Goal: Information Seeking & Learning: Compare options

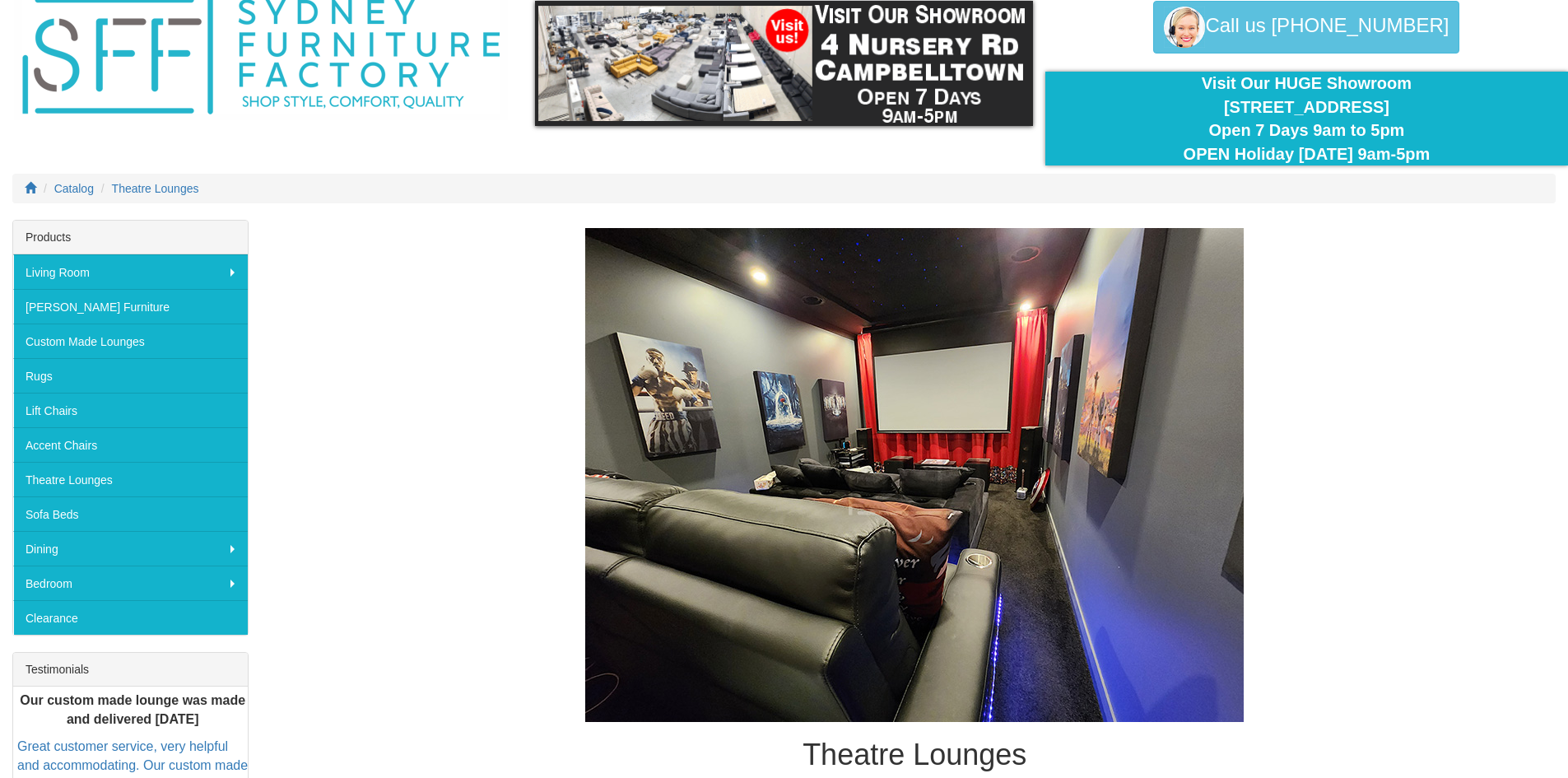
scroll to position [165, 0]
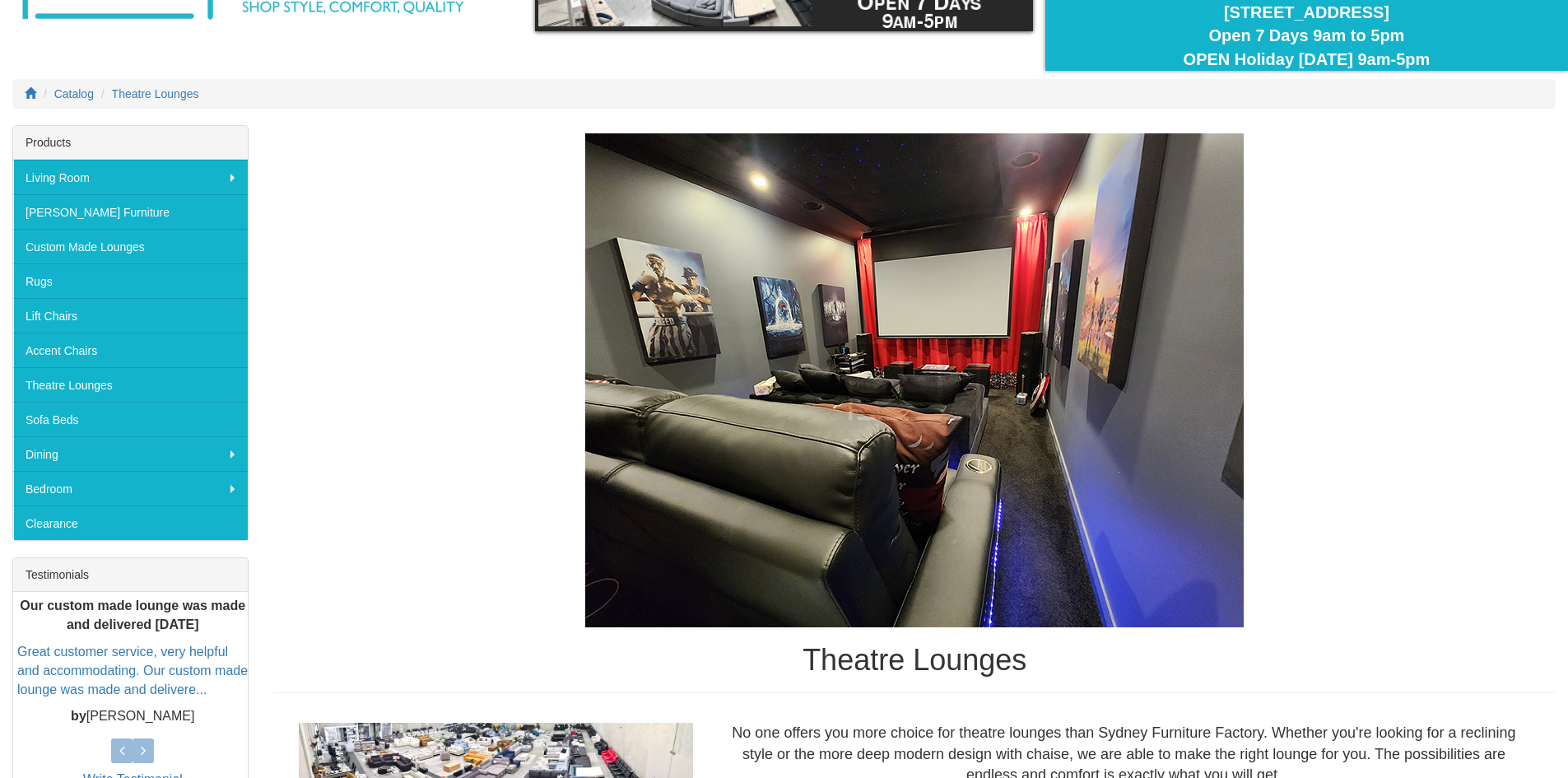
click at [797, 395] on img at bounding box center [914, 380] width 658 height 494
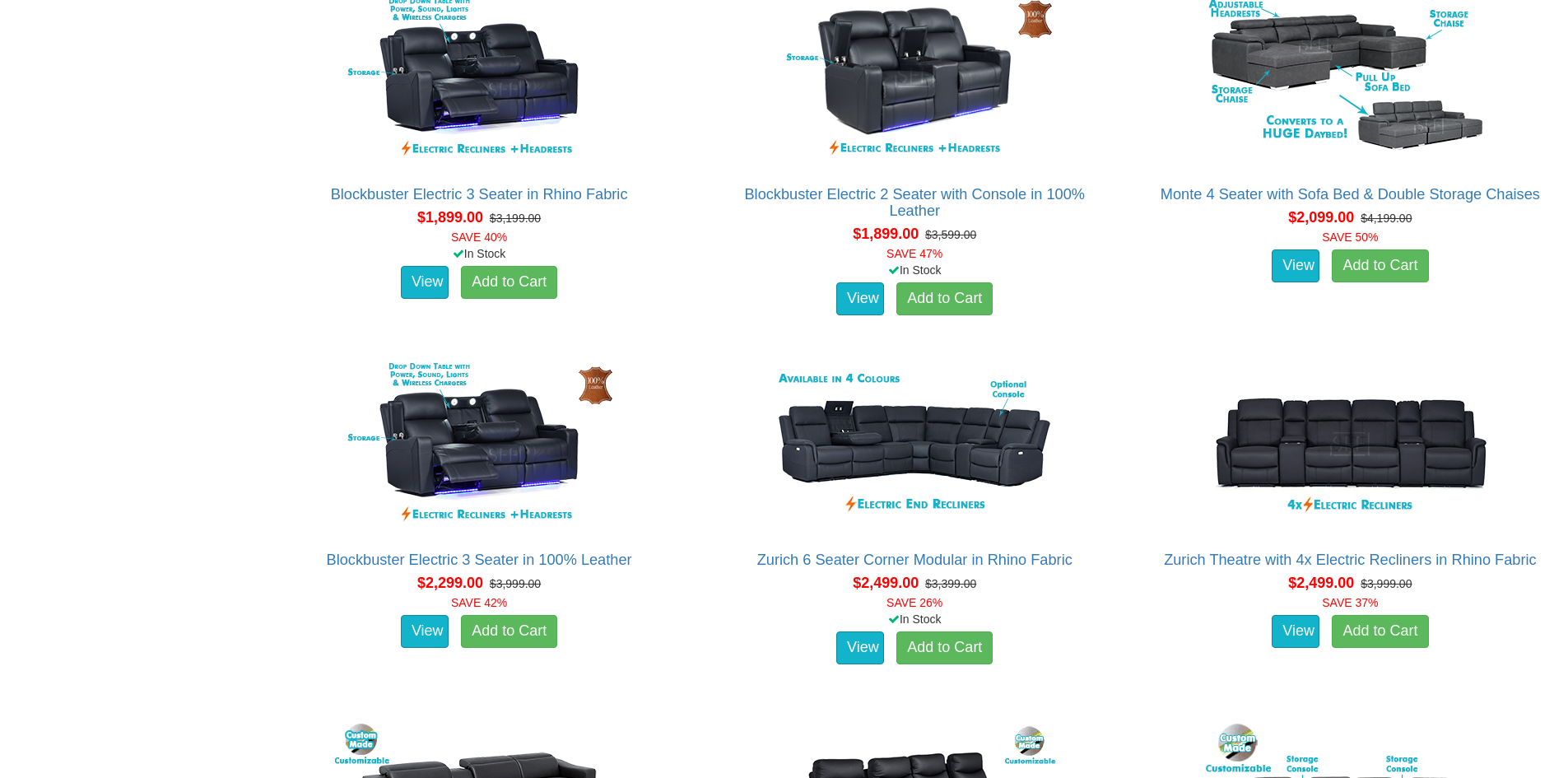
scroll to position [1564, 0]
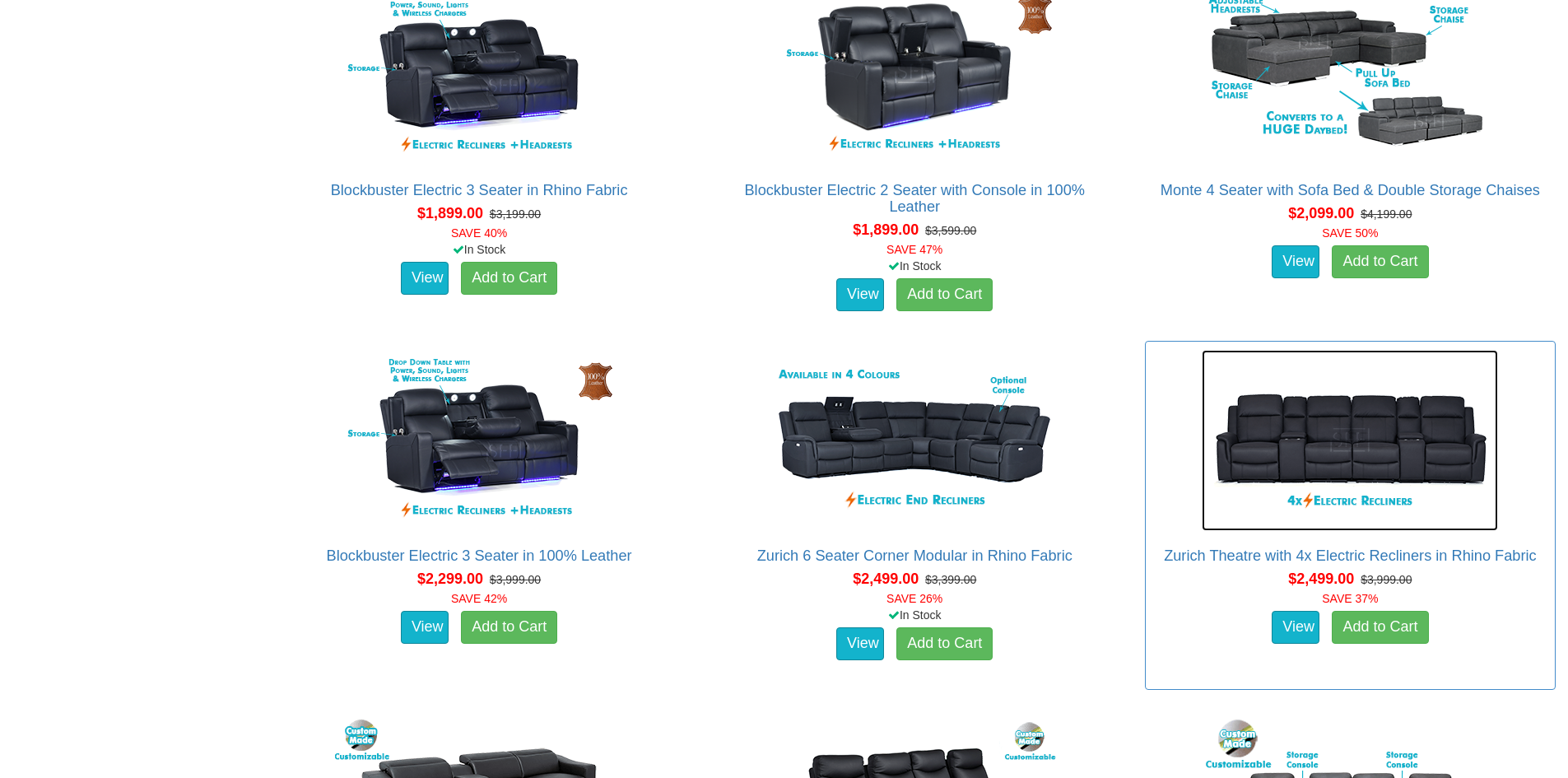
click at [1352, 429] on img at bounding box center [1350, 440] width 296 height 181
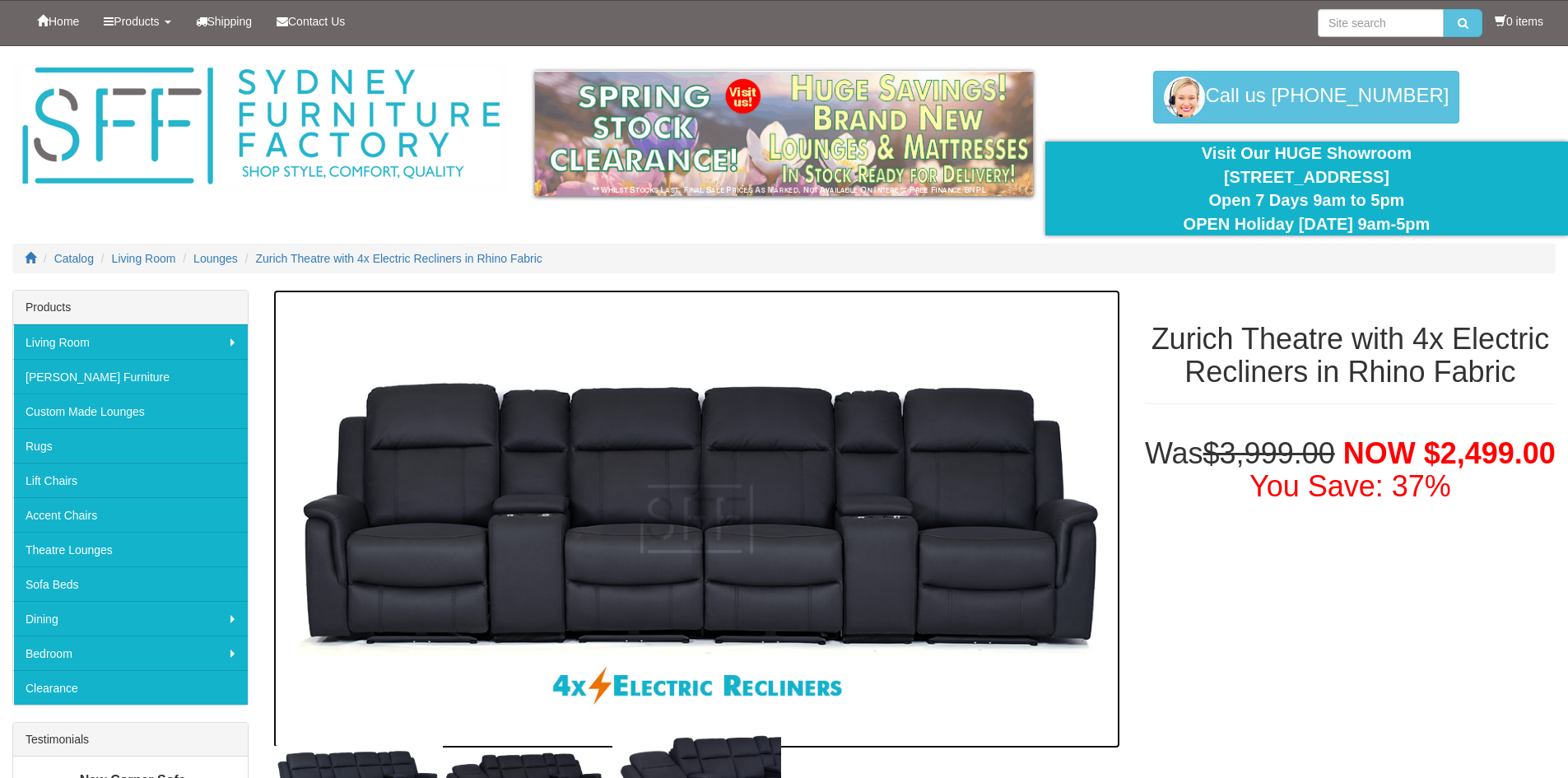
click at [642, 537] on img at bounding box center [696, 519] width 846 height 459
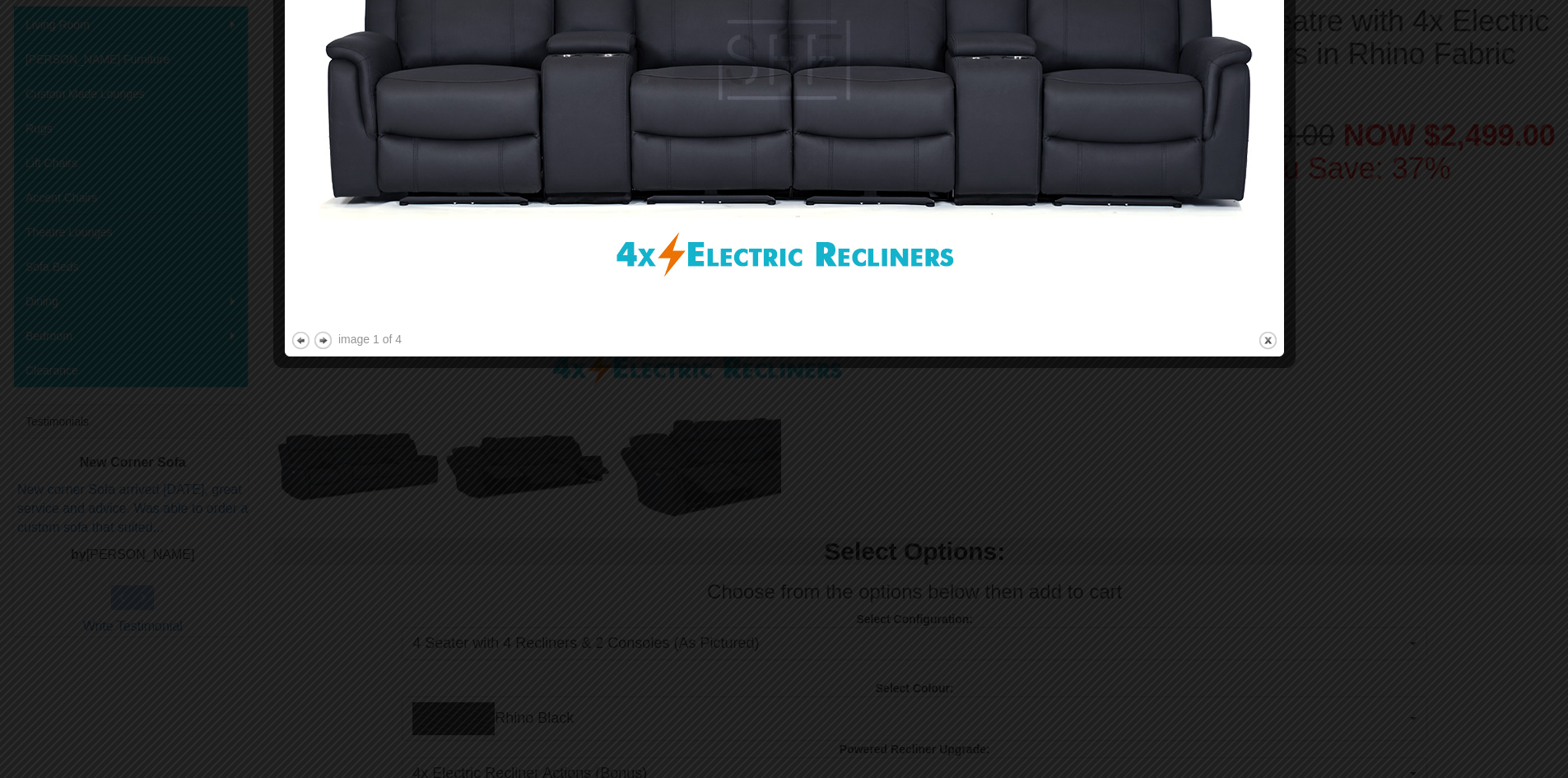
scroll to position [329, 0]
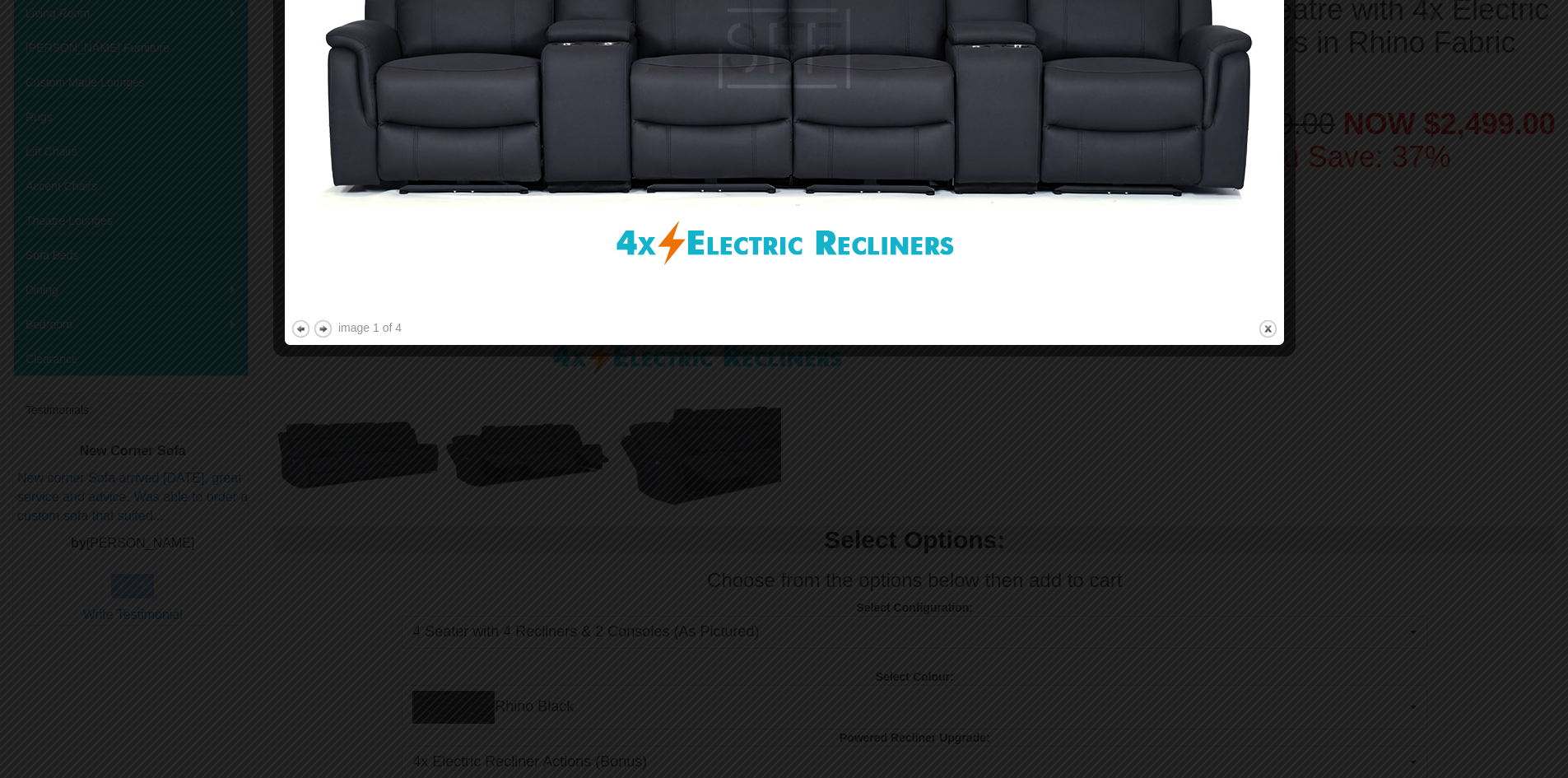
click at [1114, 477] on div at bounding box center [784, 389] width 1568 height 778
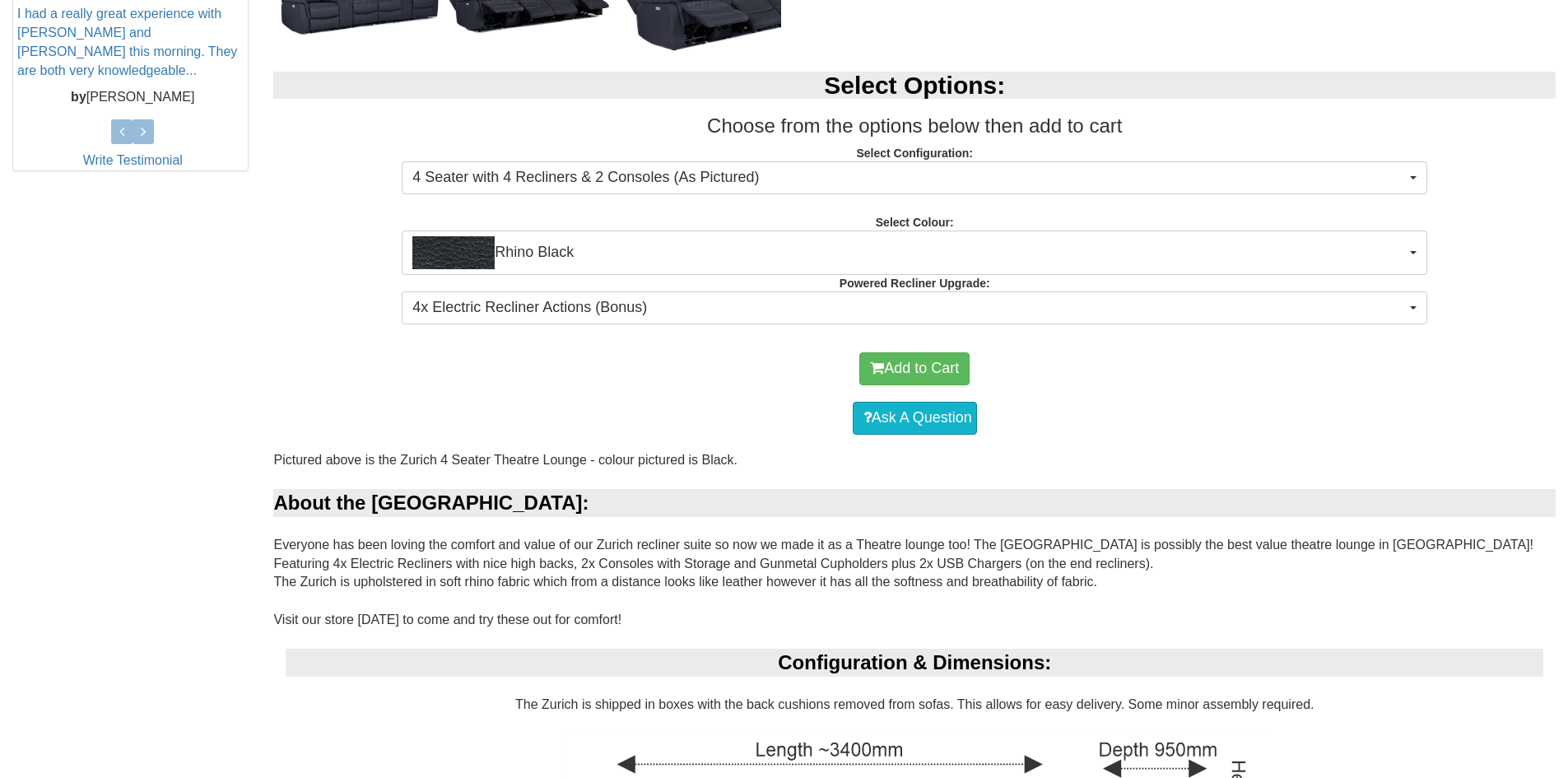
scroll to position [372, 0]
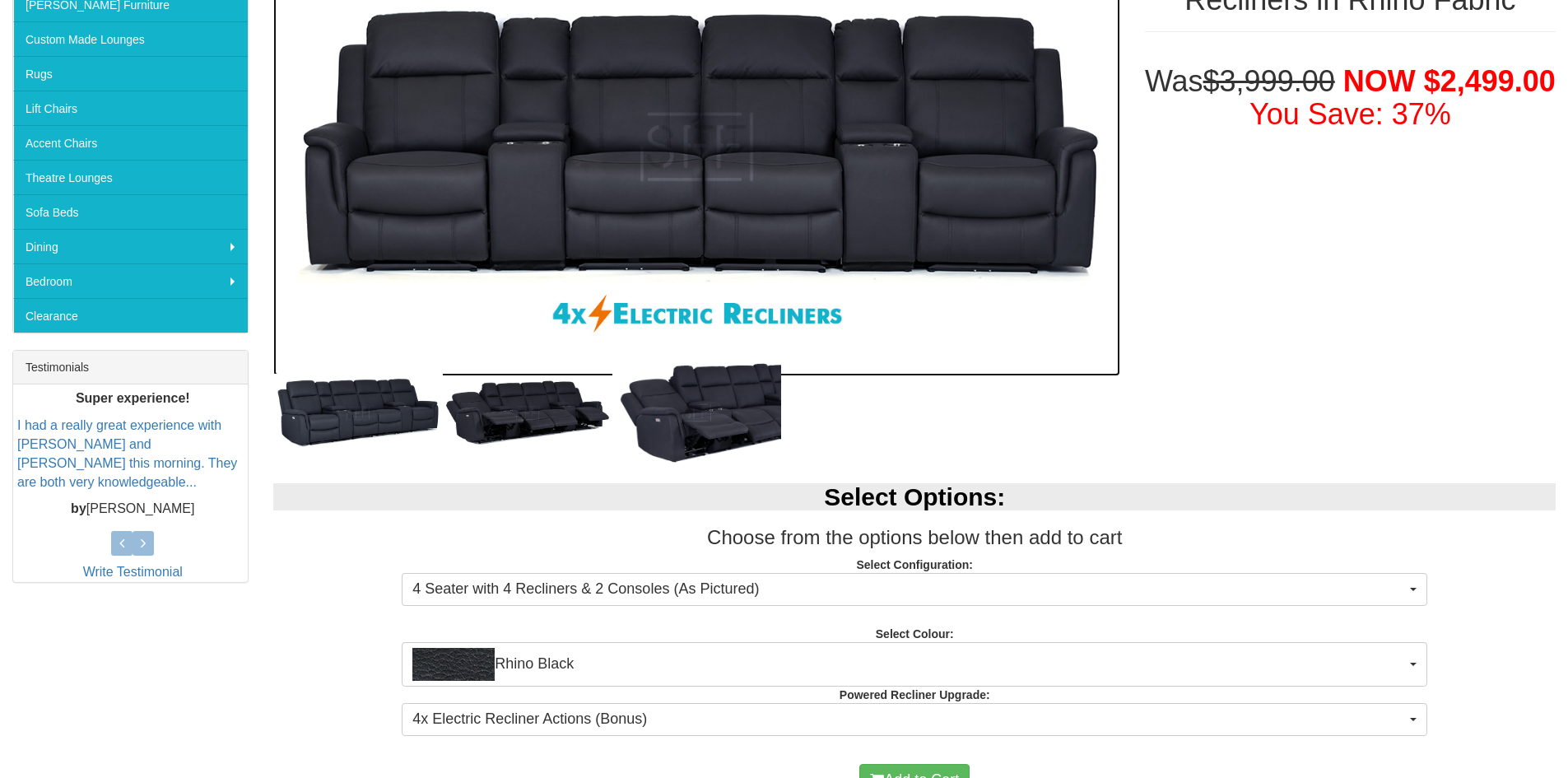
click at [826, 203] on img at bounding box center [696, 147] width 846 height 459
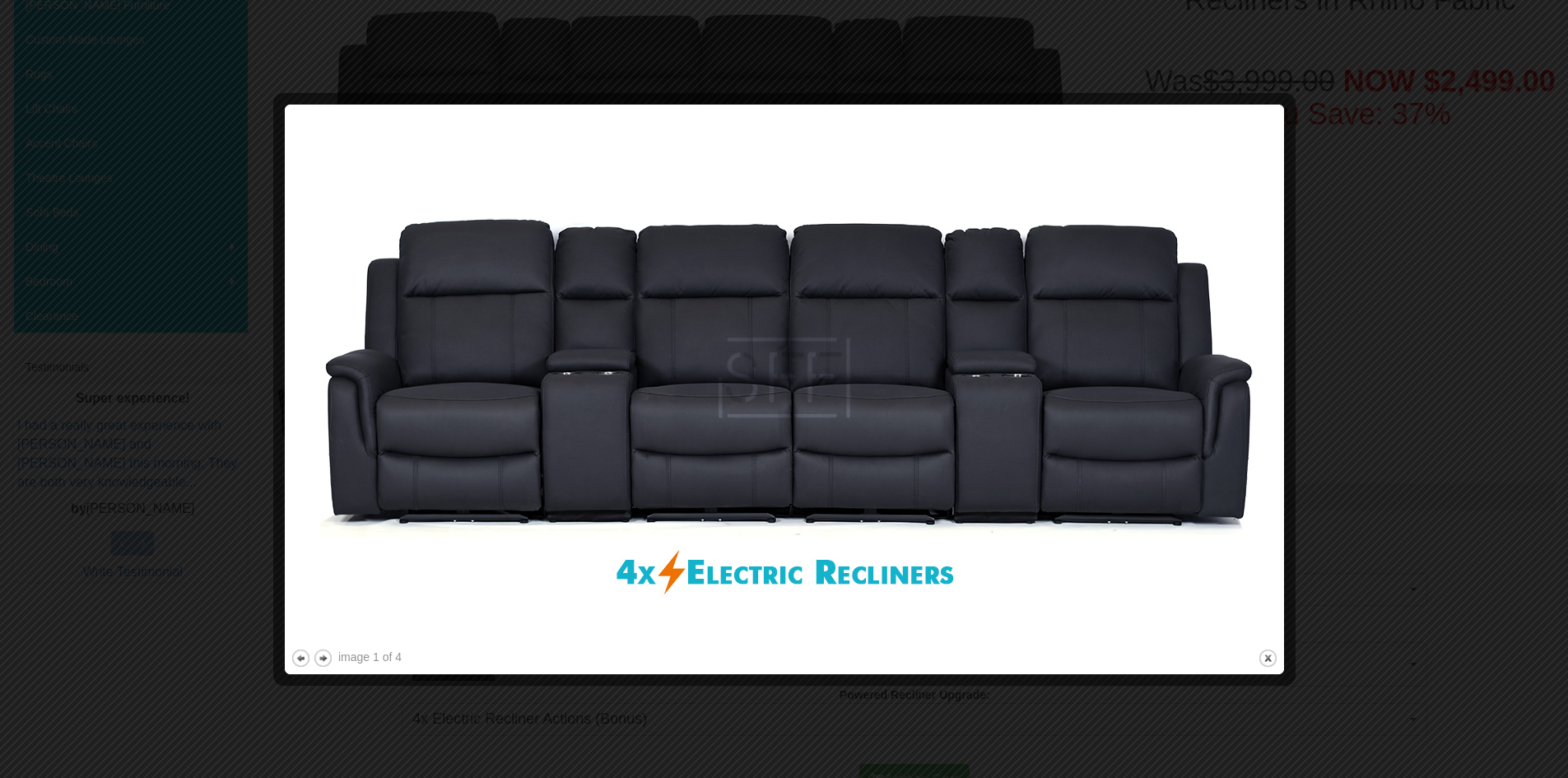
click at [723, 469] on img at bounding box center [784, 377] width 987 height 536
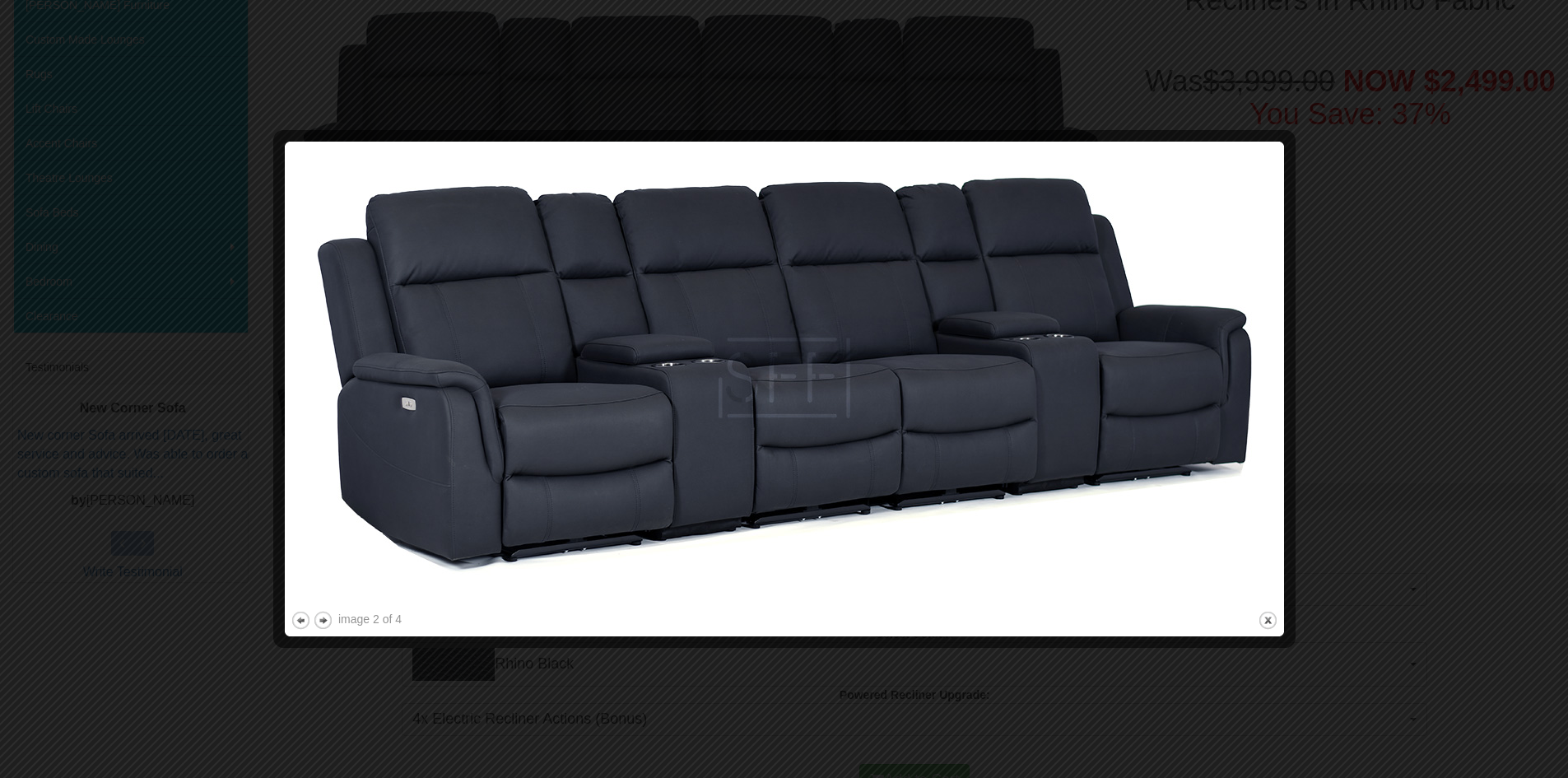
click at [459, 441] on img at bounding box center [784, 377] width 987 height 461
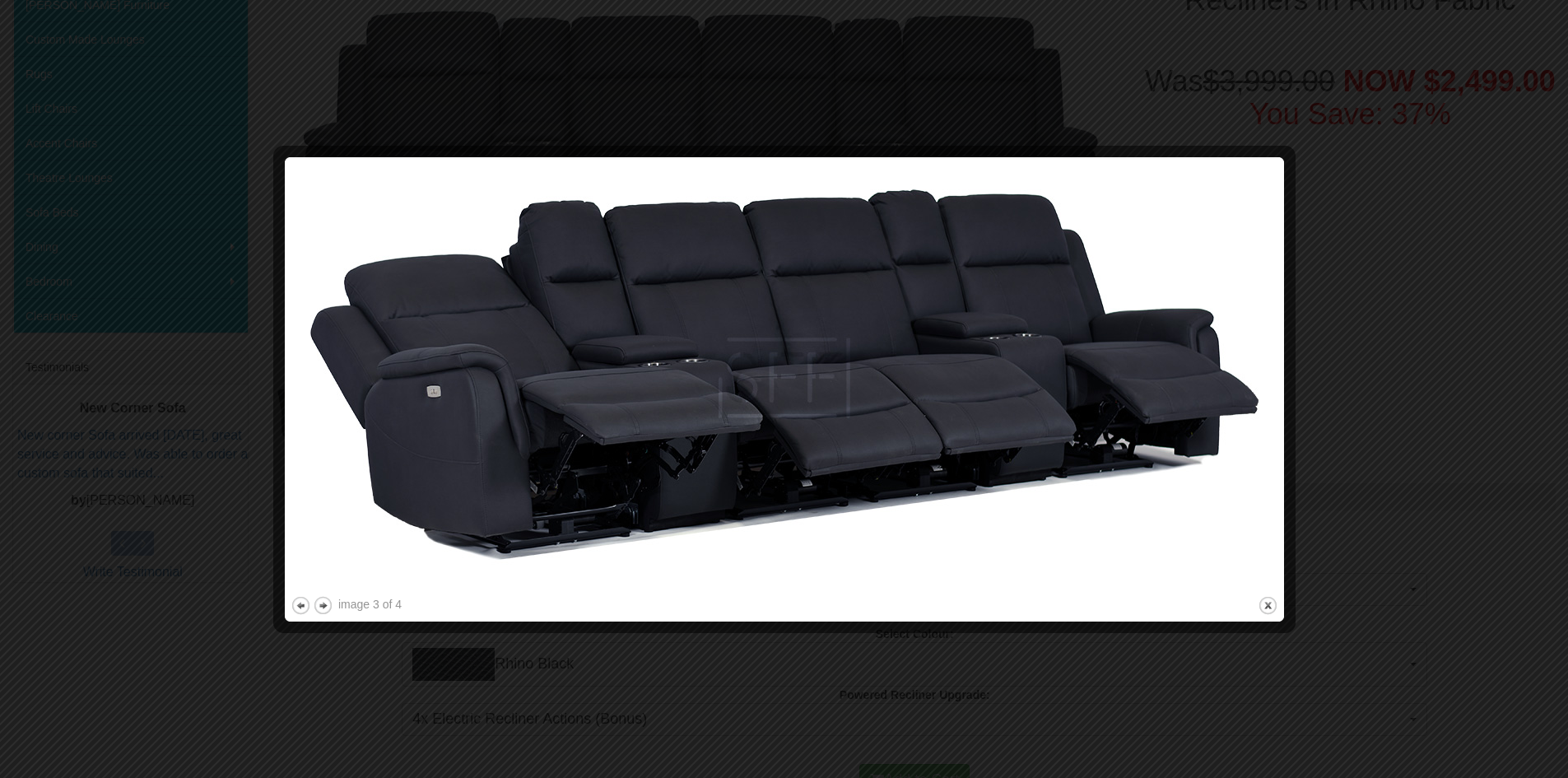
click at [459, 440] on img at bounding box center [784, 377] width 987 height 430
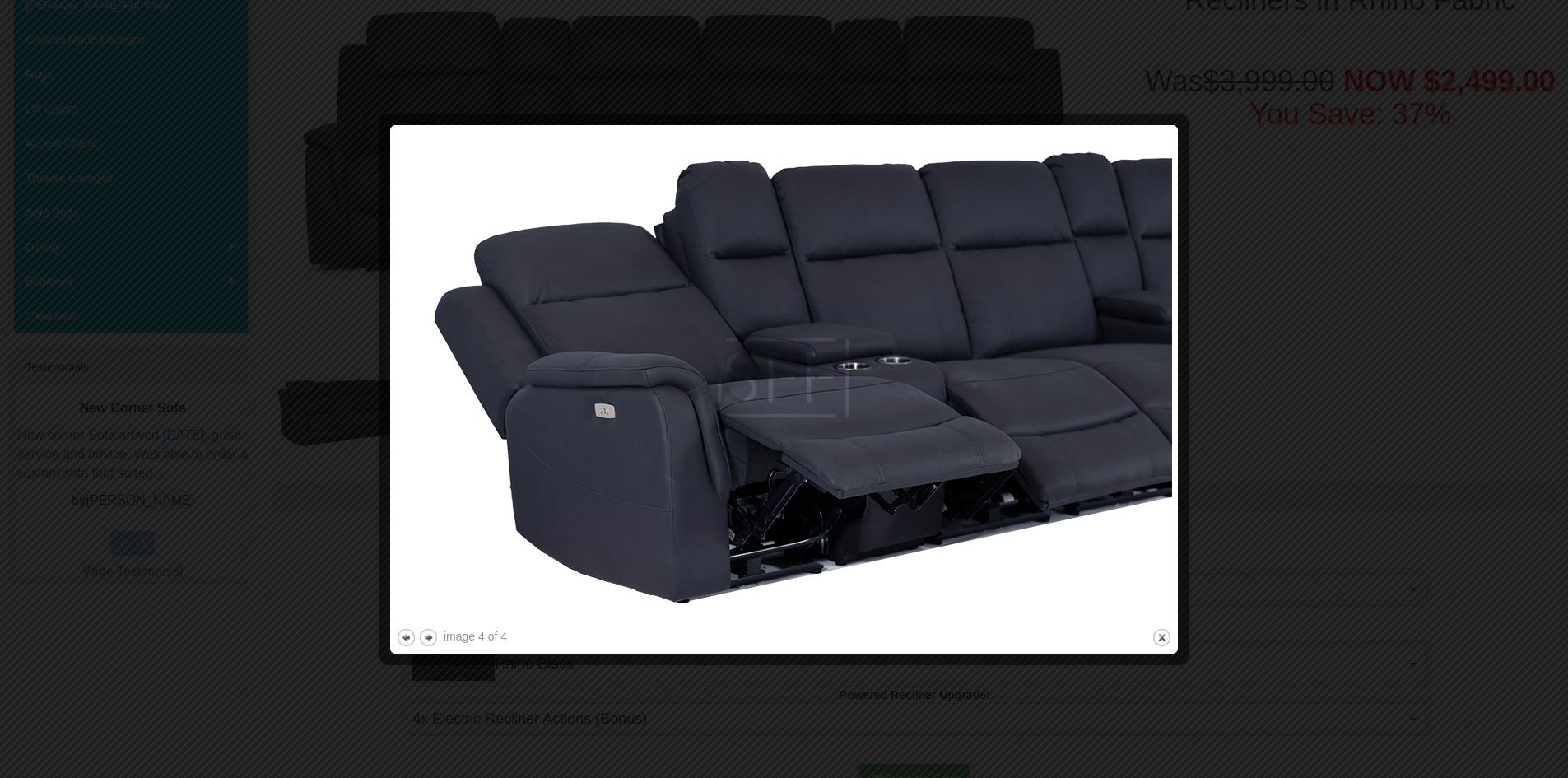
click at [459, 440] on img at bounding box center [783, 378] width 776 height 494
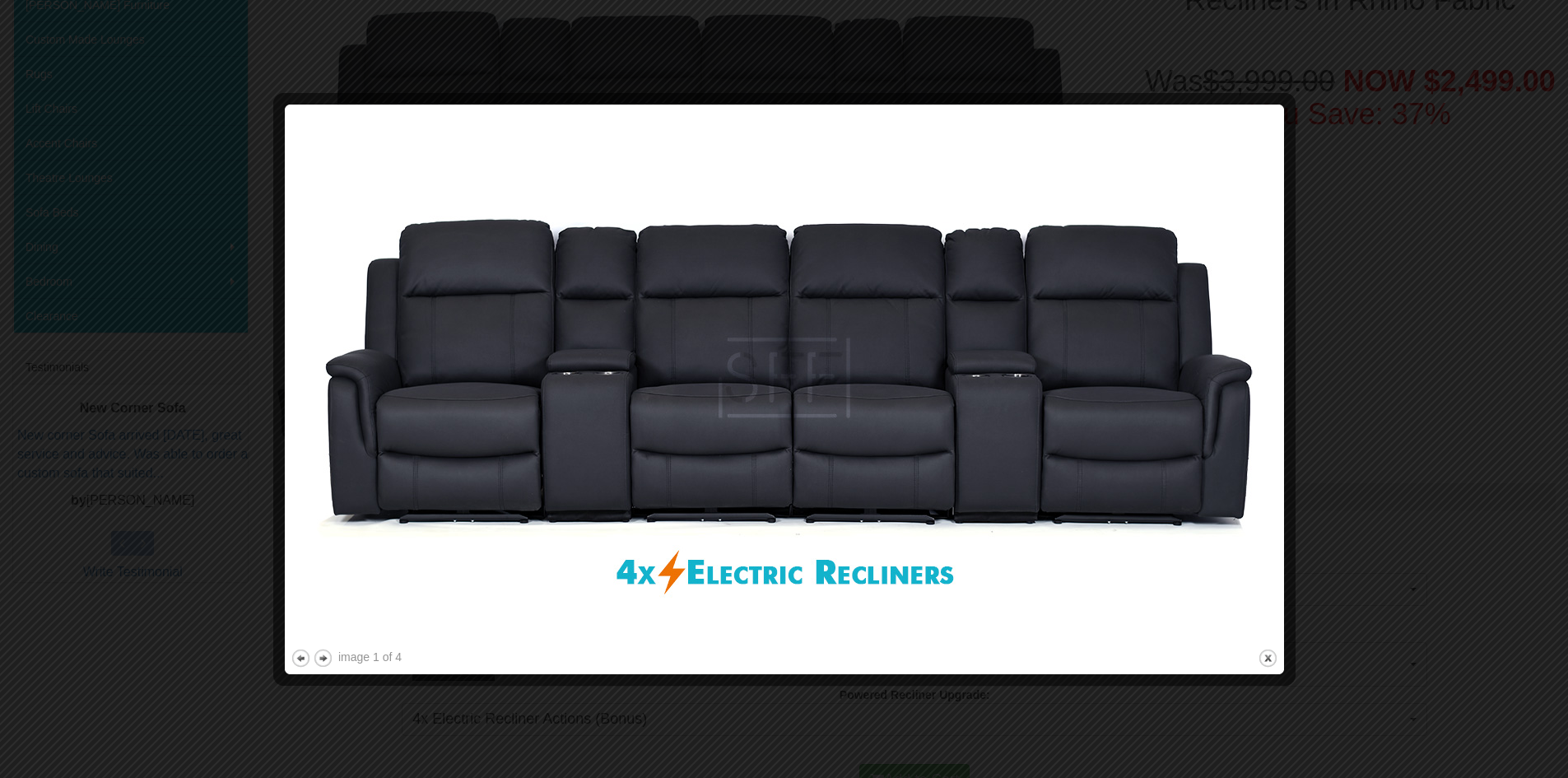
click at [776, 465] on img at bounding box center [784, 377] width 987 height 536
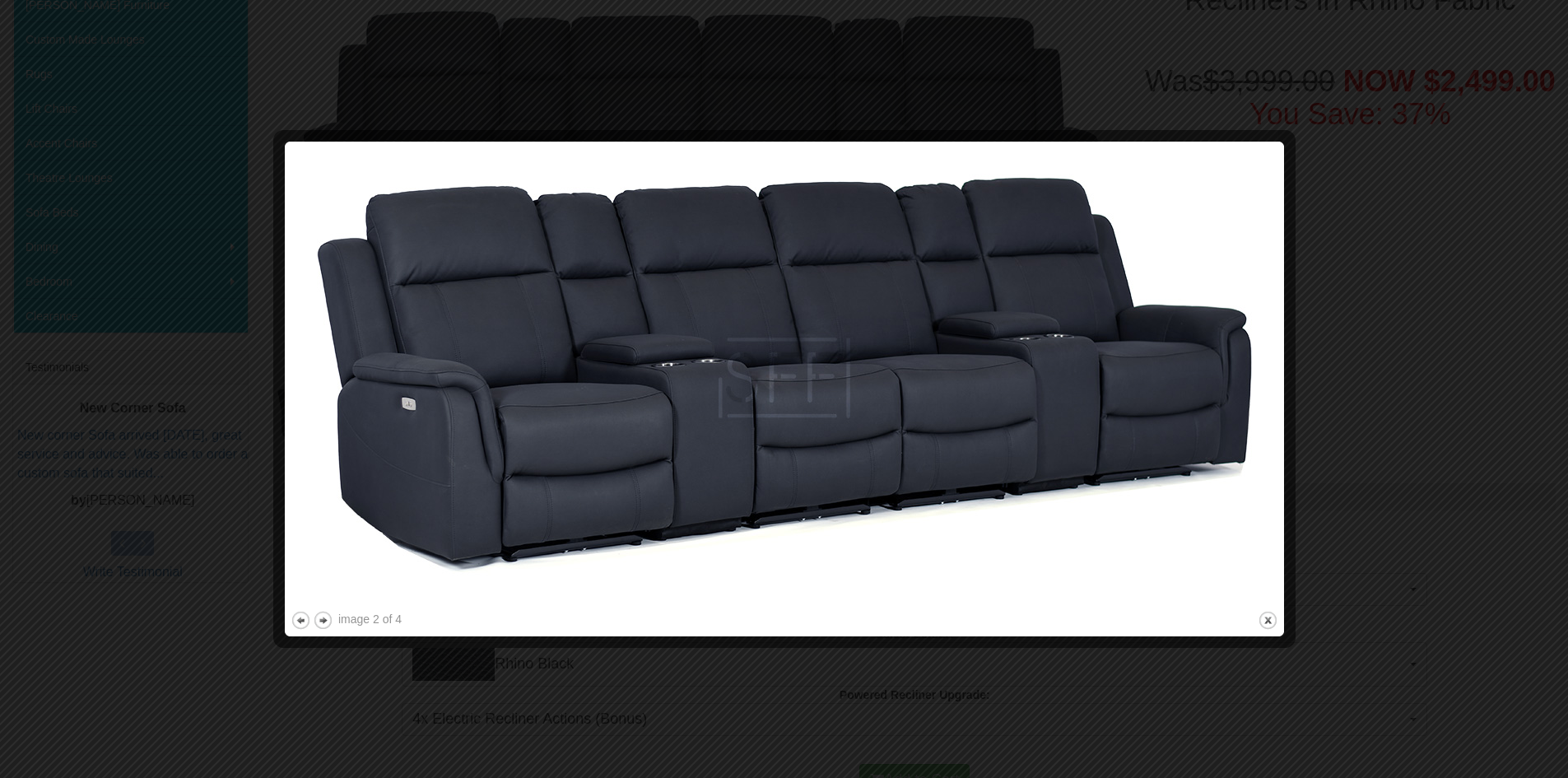
click at [776, 465] on img at bounding box center [784, 377] width 987 height 461
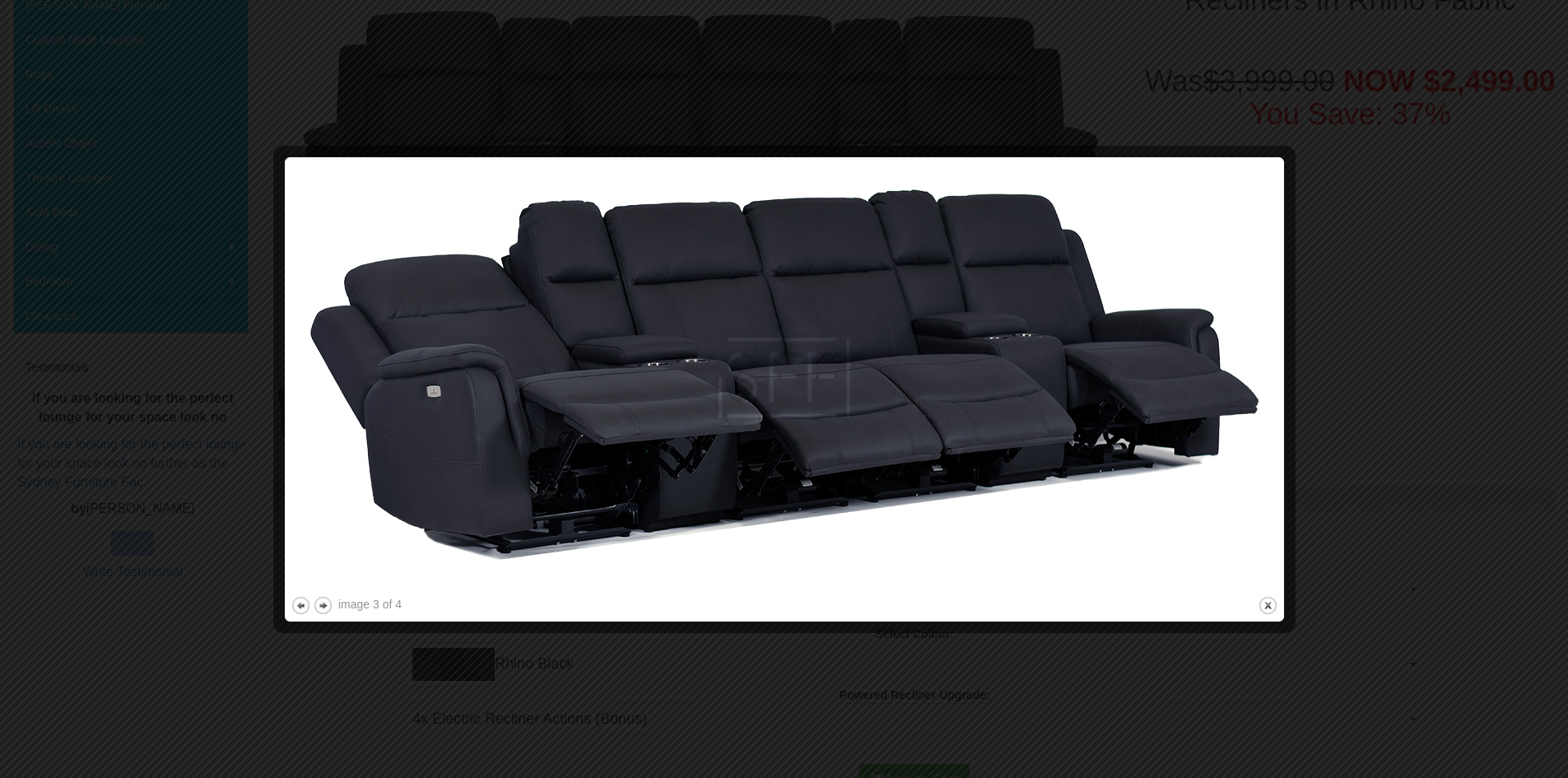
click at [776, 465] on img at bounding box center [784, 377] width 987 height 430
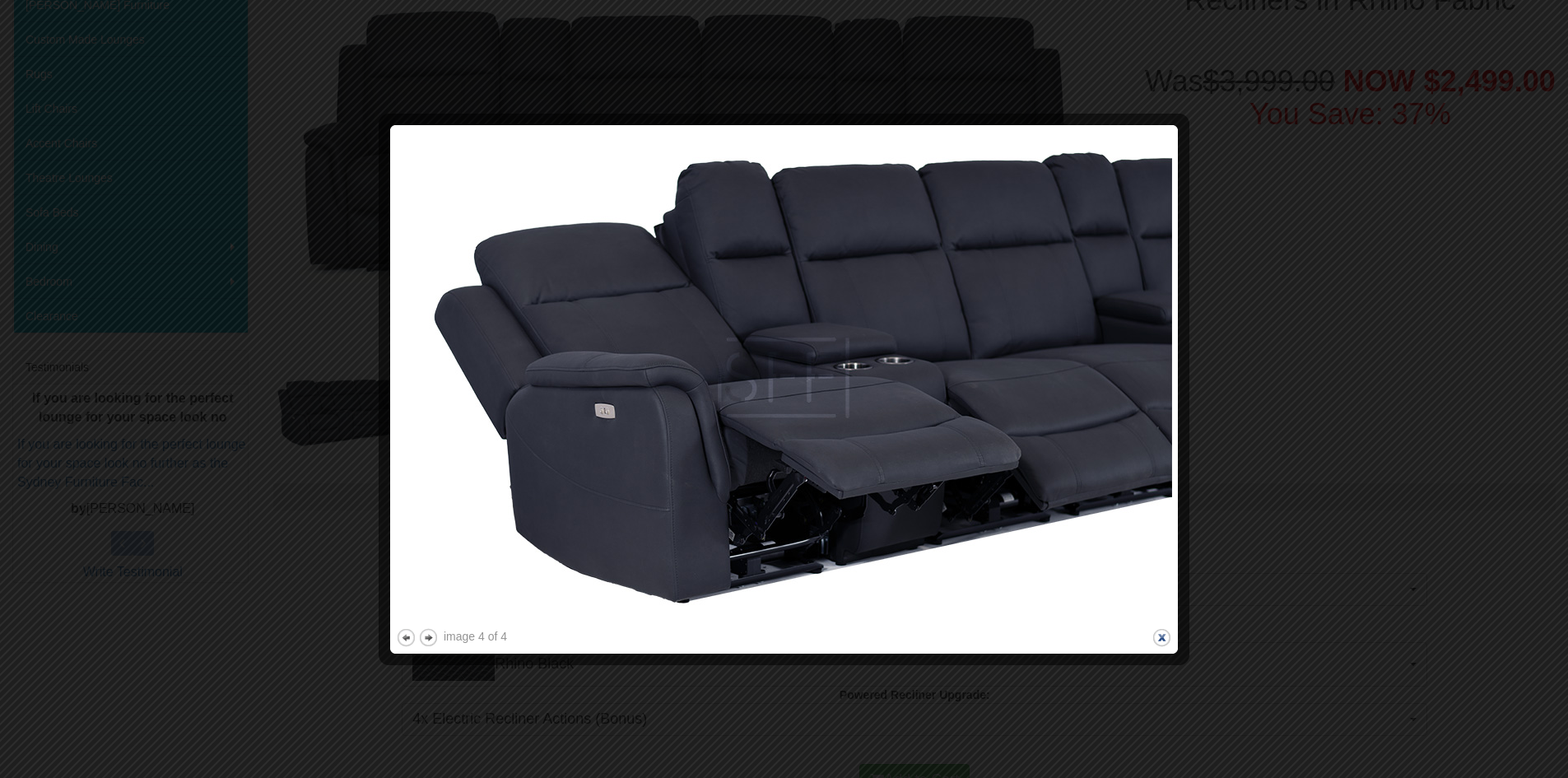
click at [1159, 629] on button "close" at bounding box center [1161, 637] width 20 height 20
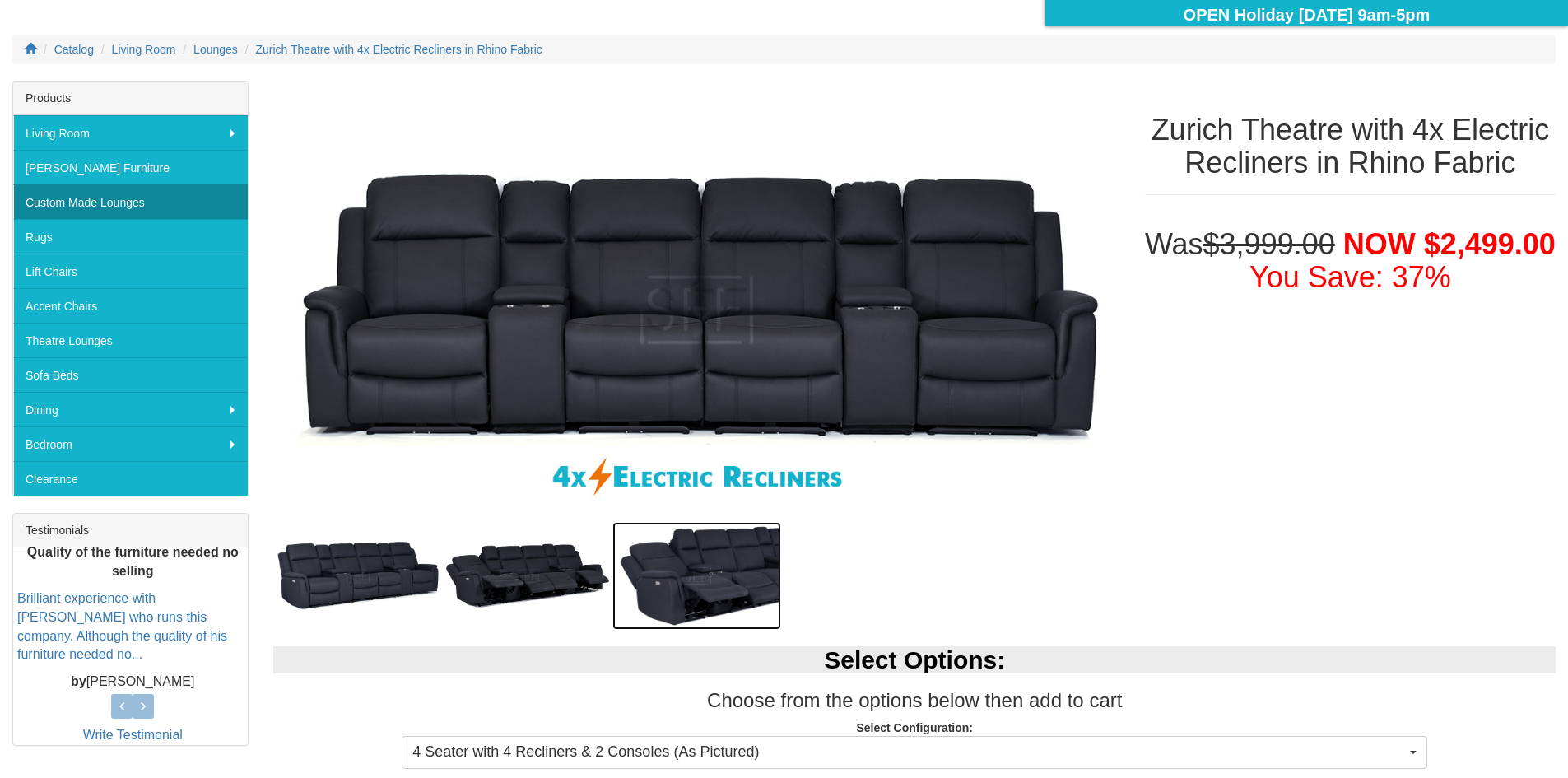
scroll to position [207, 0]
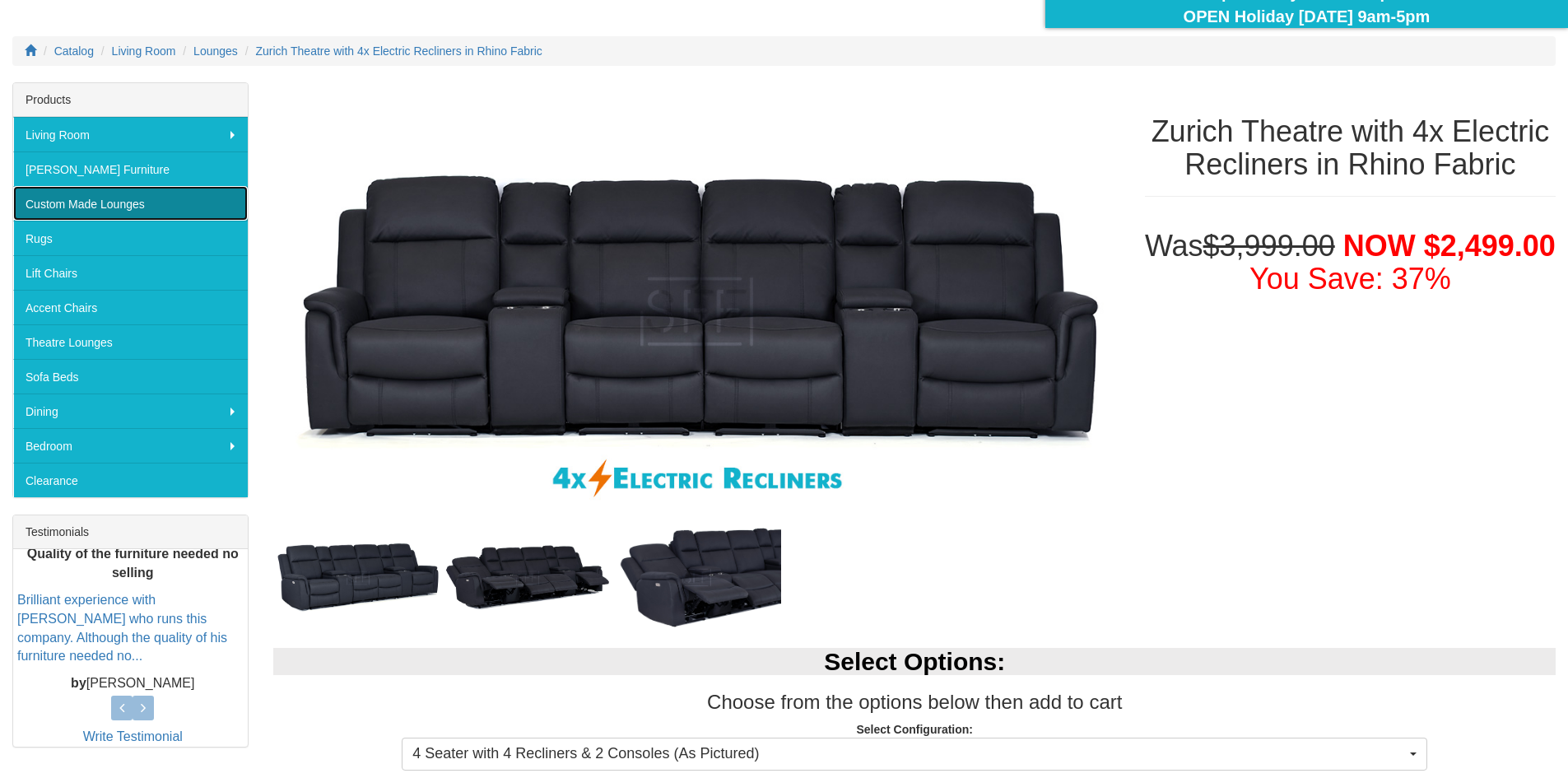
click at [117, 201] on link "Custom Made Lounges" at bounding box center [130, 203] width 235 height 34
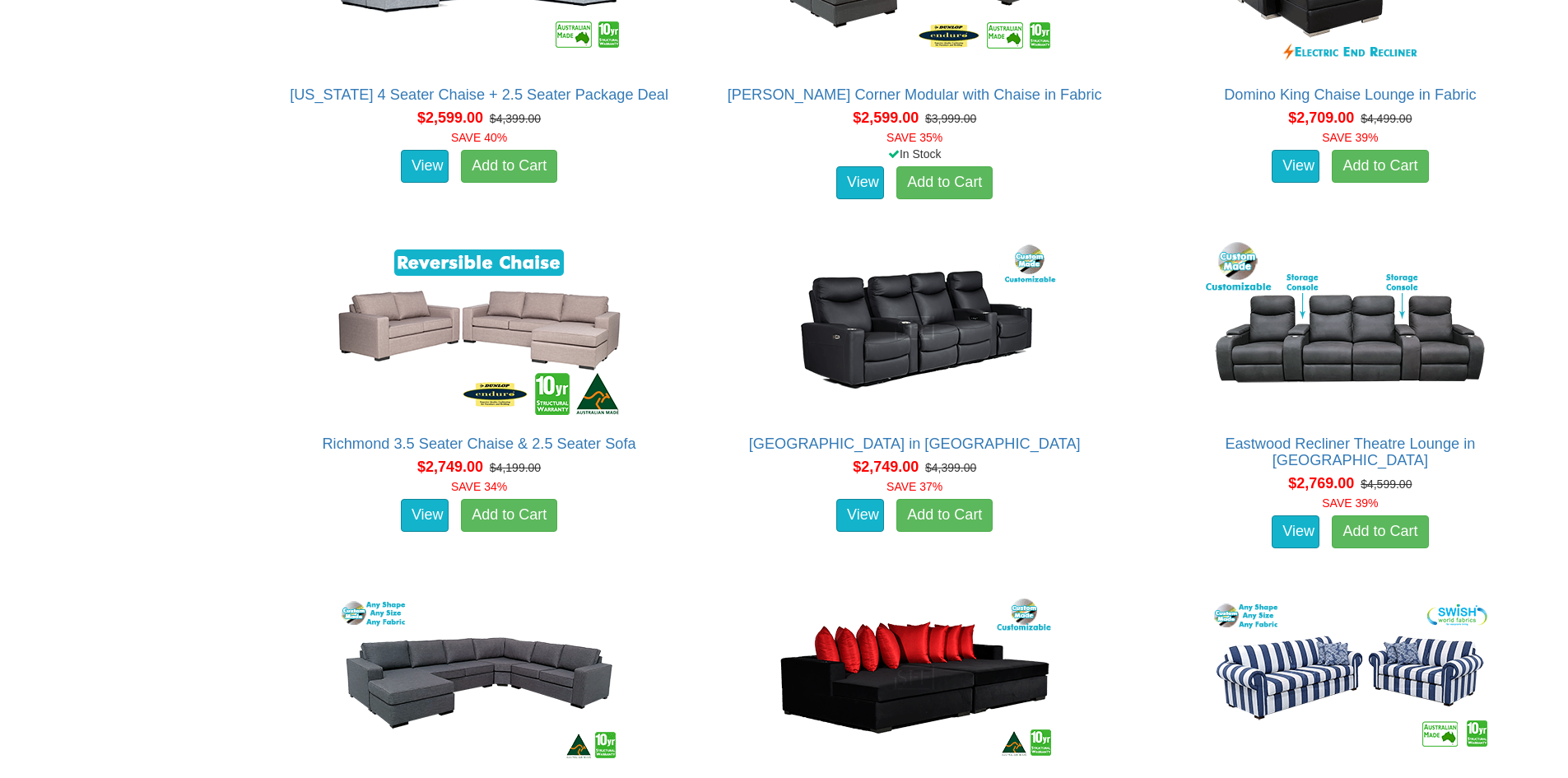
scroll to position [2717, 0]
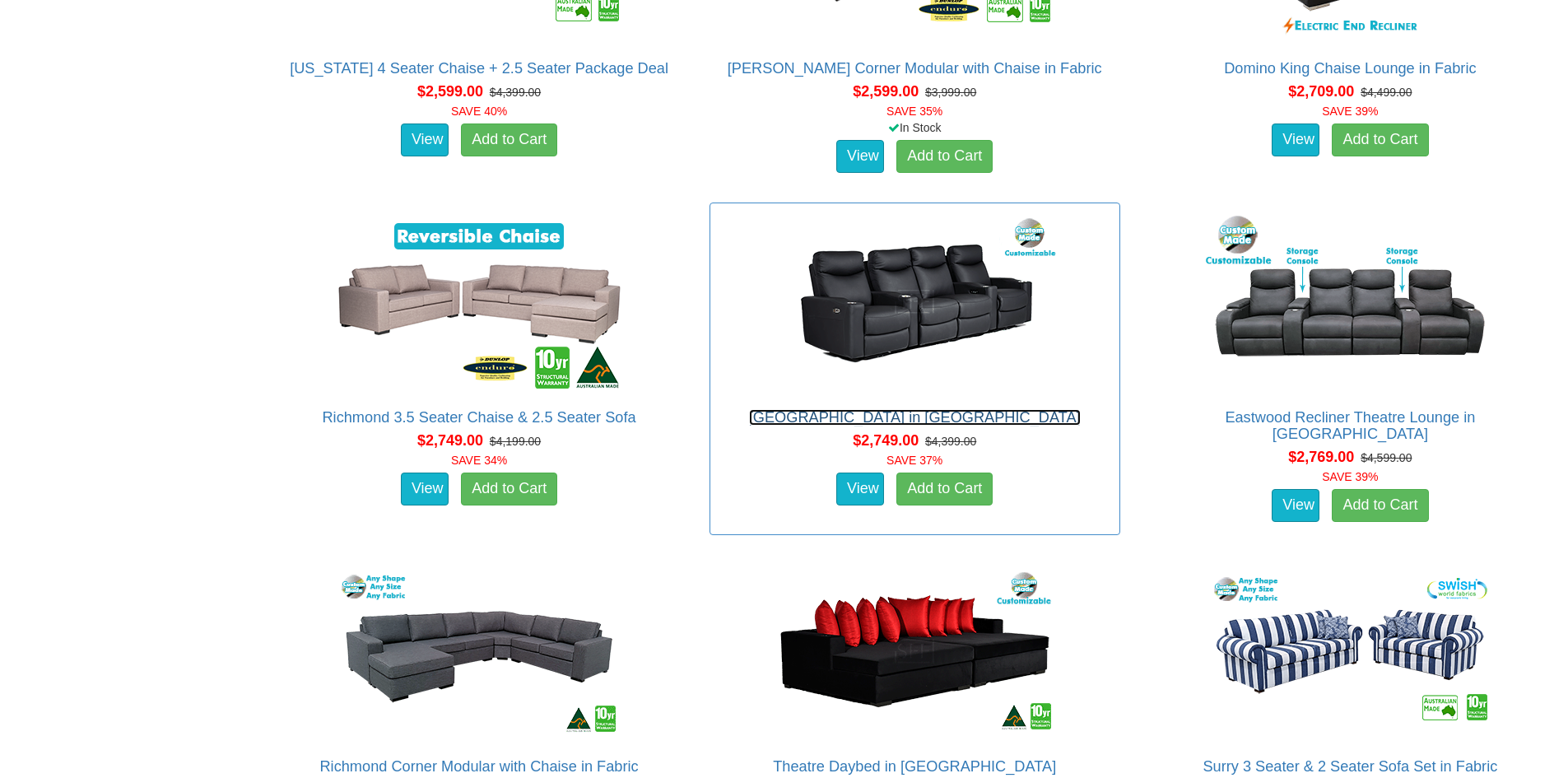
click at [952, 414] on link "[GEOGRAPHIC_DATA] in [GEOGRAPHIC_DATA]" at bounding box center [914, 417] width 332 height 17
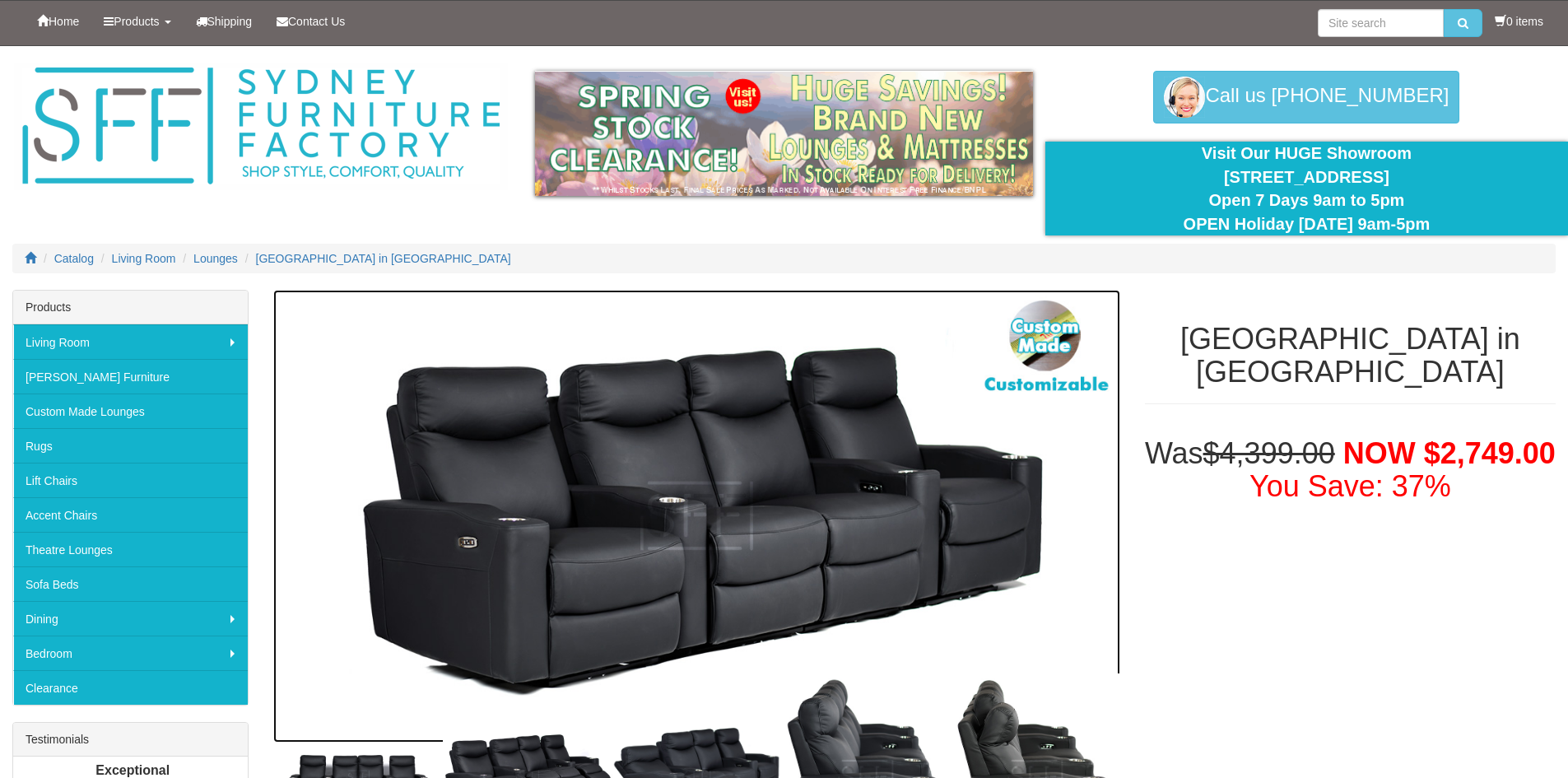
click at [678, 481] on img at bounding box center [696, 515] width 846 height 452
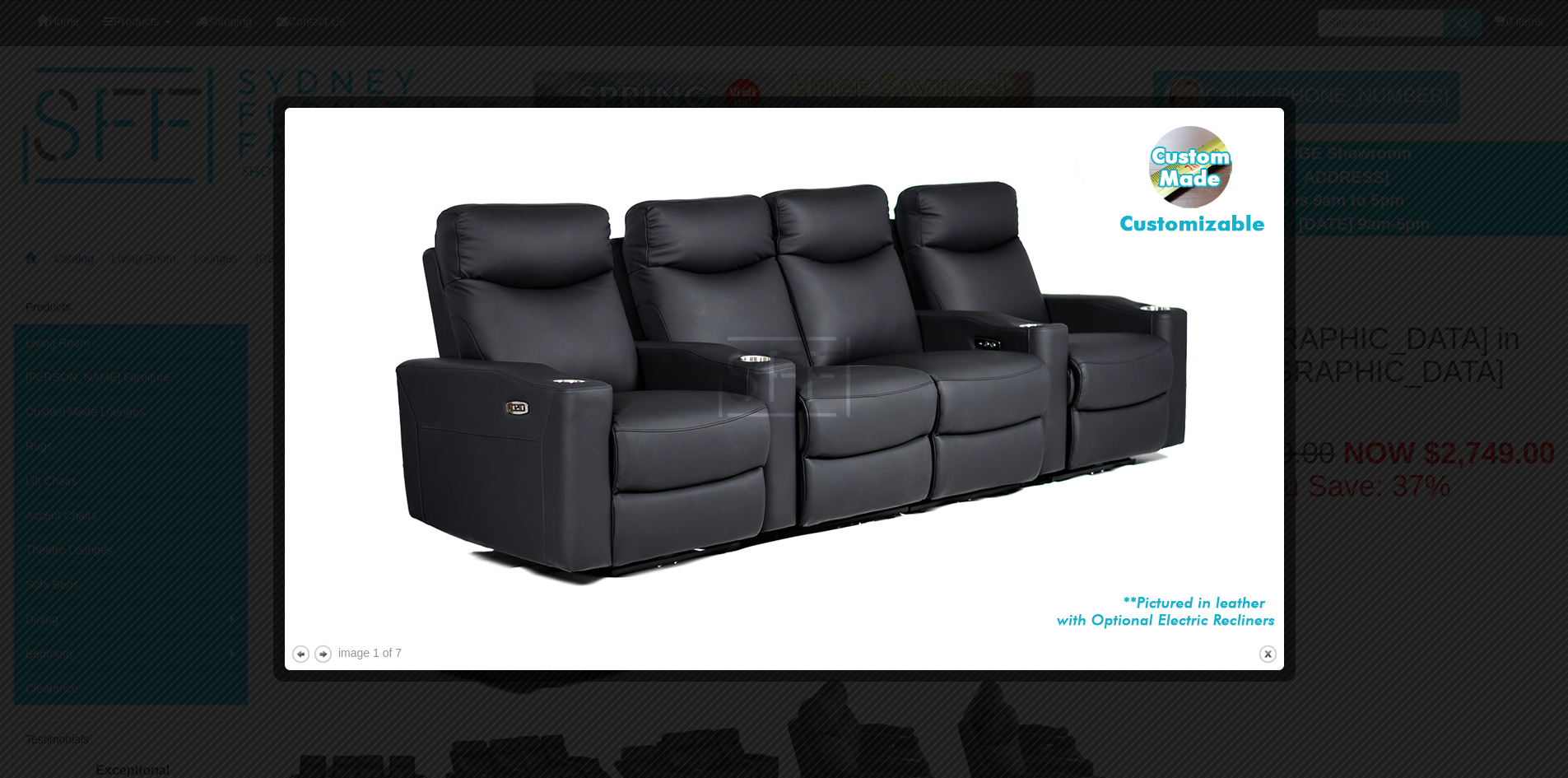
click at [663, 436] on img at bounding box center [784, 377] width 987 height 528
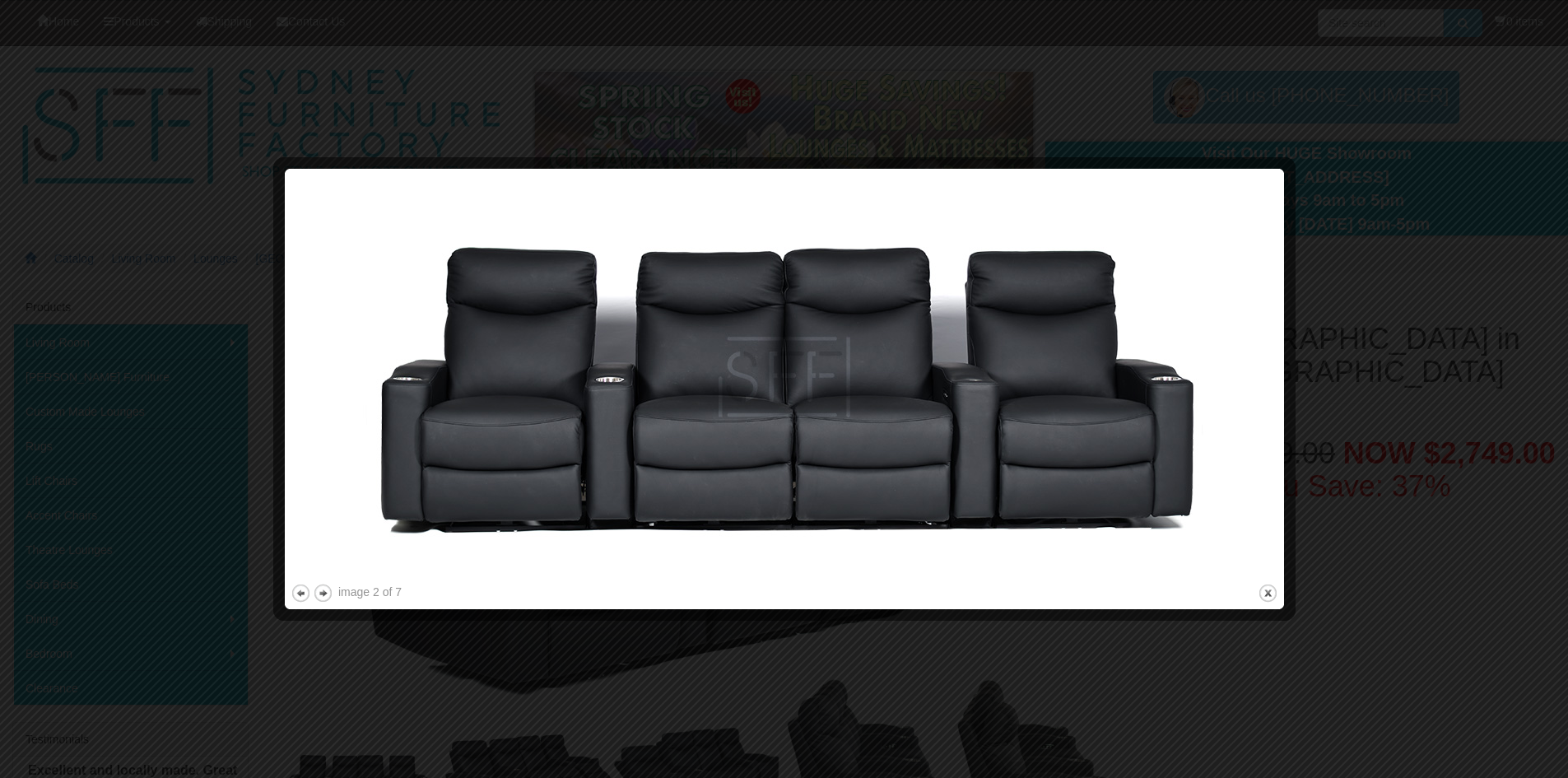
click at [682, 475] on img at bounding box center [784, 377] width 987 height 406
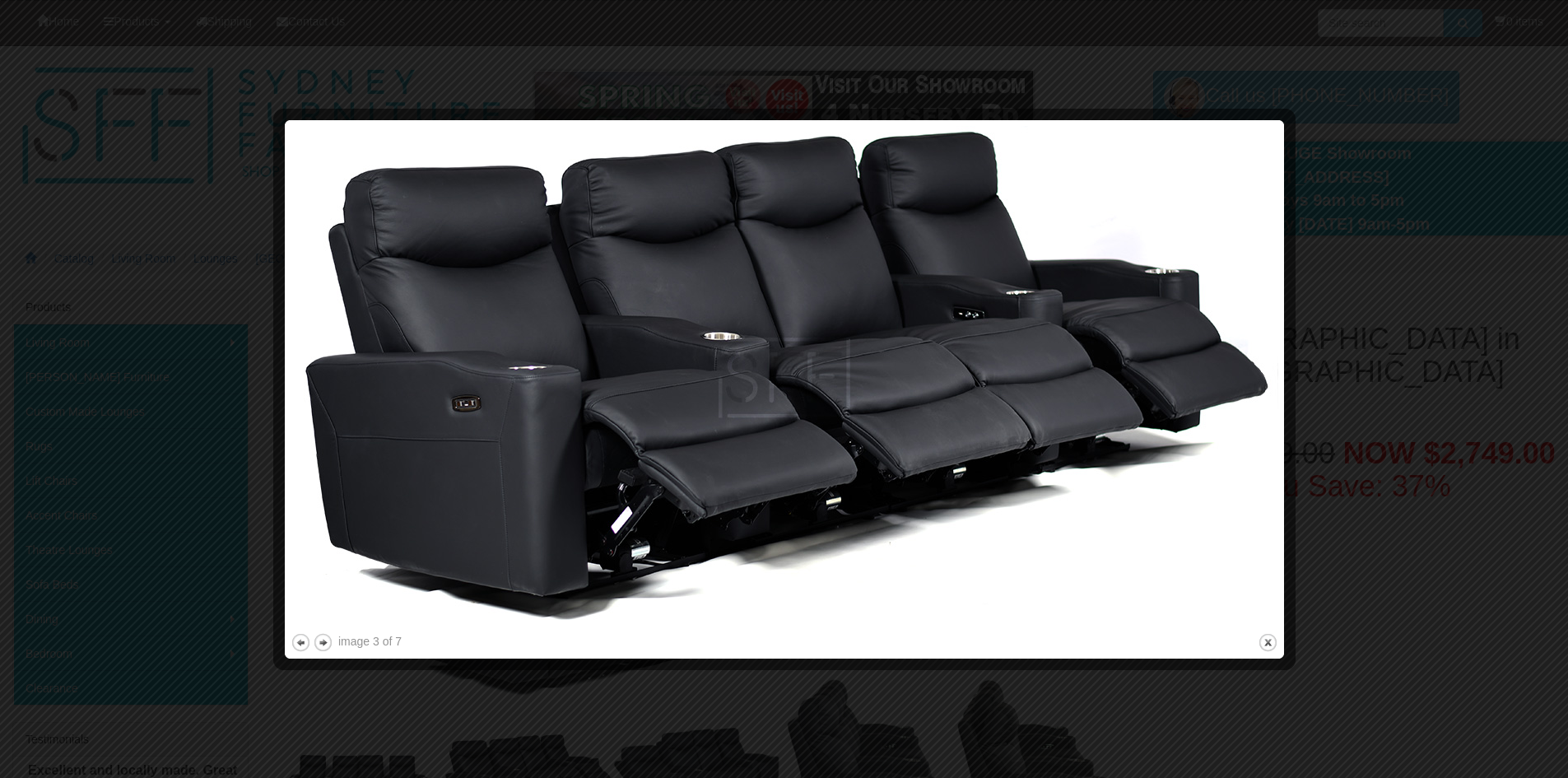
click at [531, 463] on img at bounding box center [784, 377] width 987 height 504
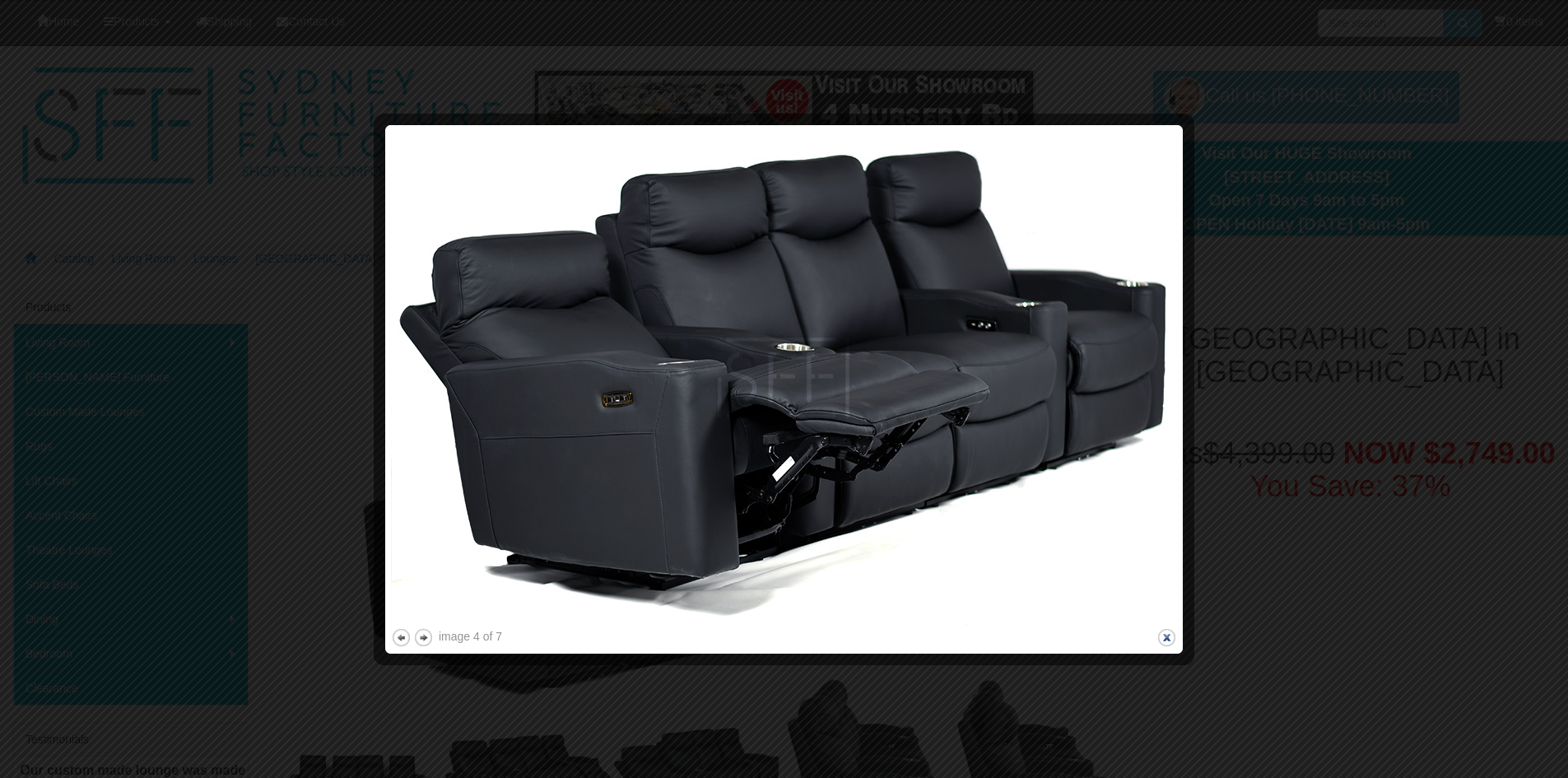
click at [1168, 634] on button "close" at bounding box center [1167, 637] width 20 height 20
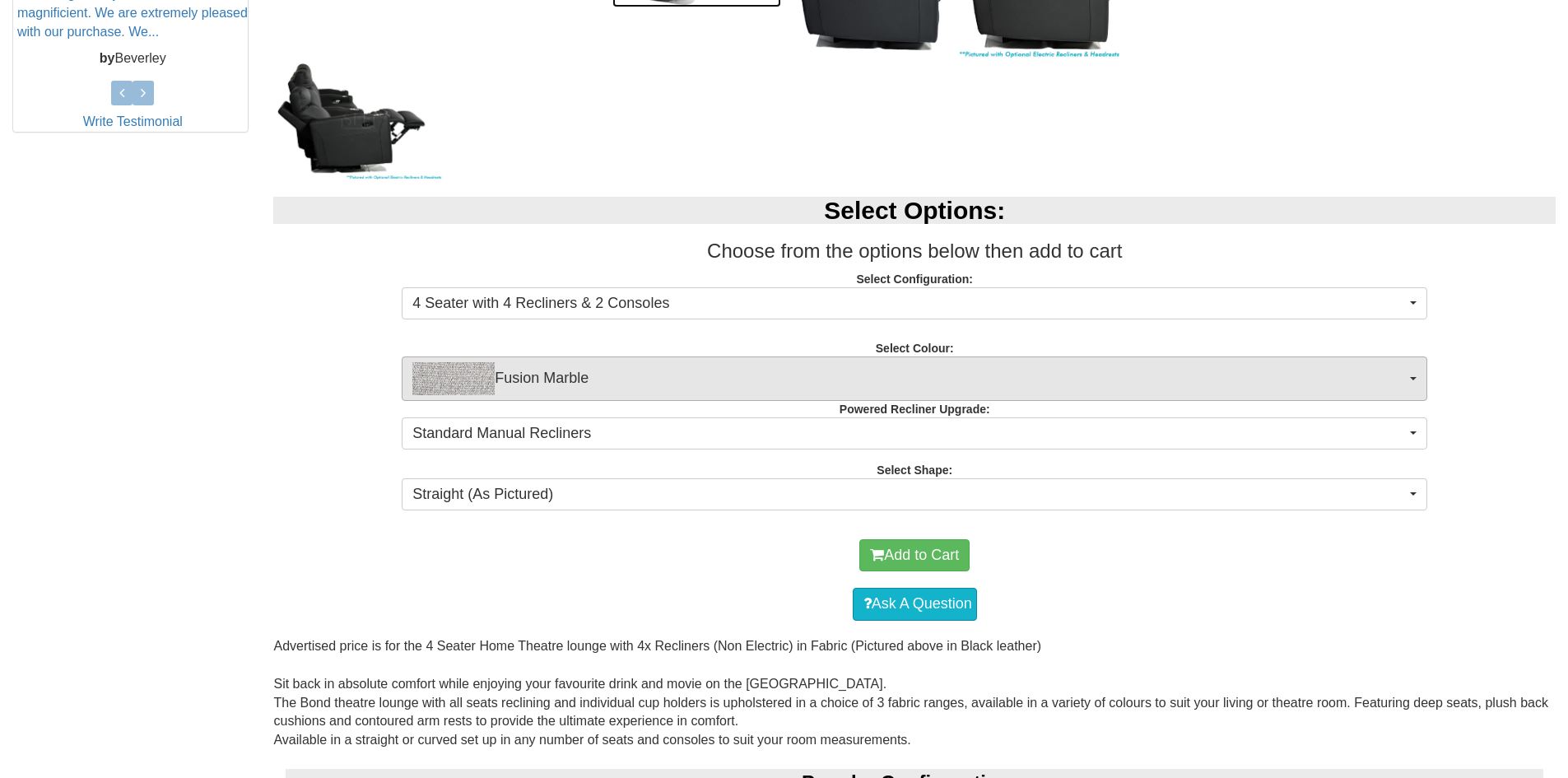
scroll to position [875, 0]
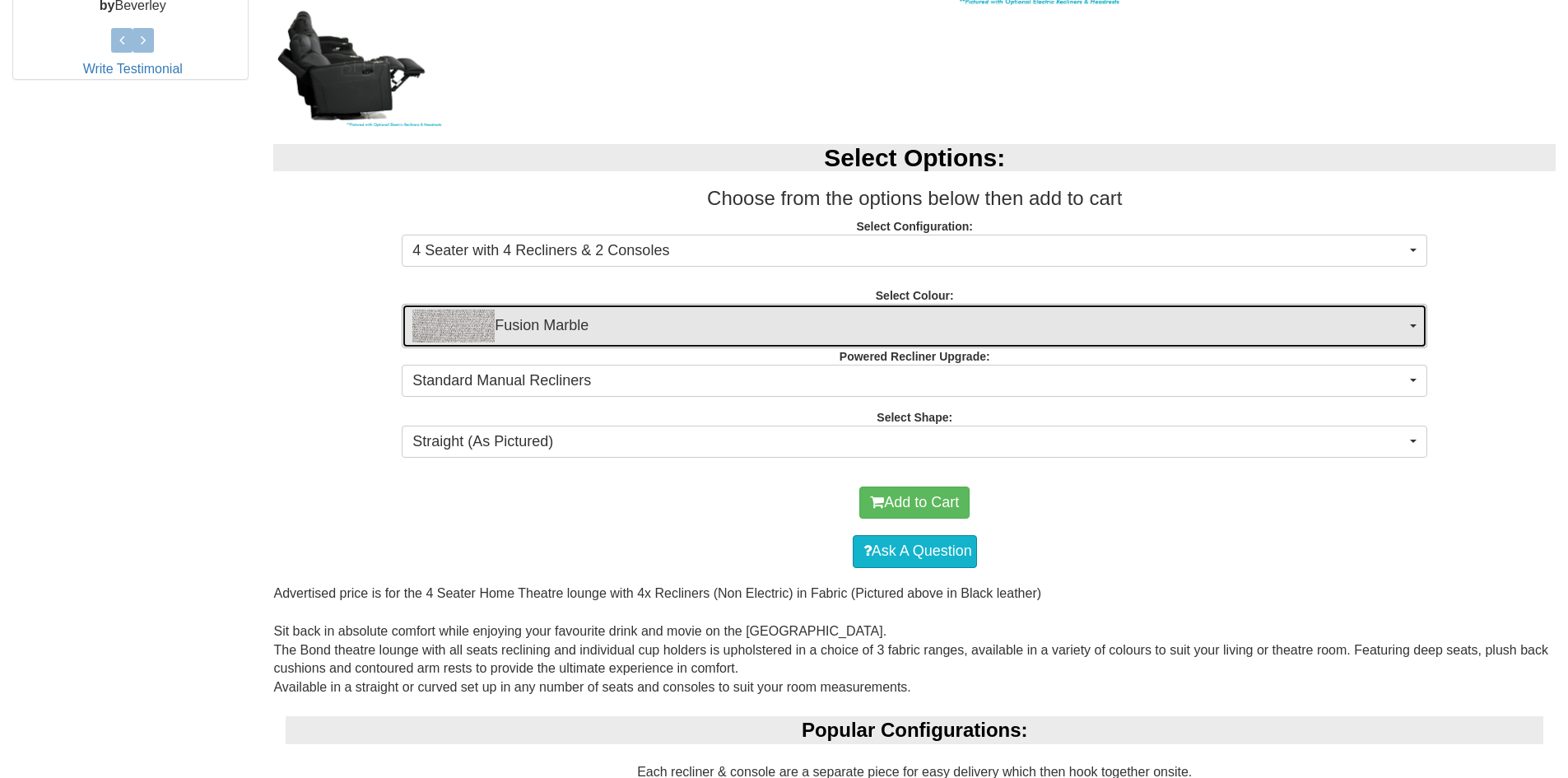
click at [467, 316] on img "button" at bounding box center [453, 327] width 82 height 33
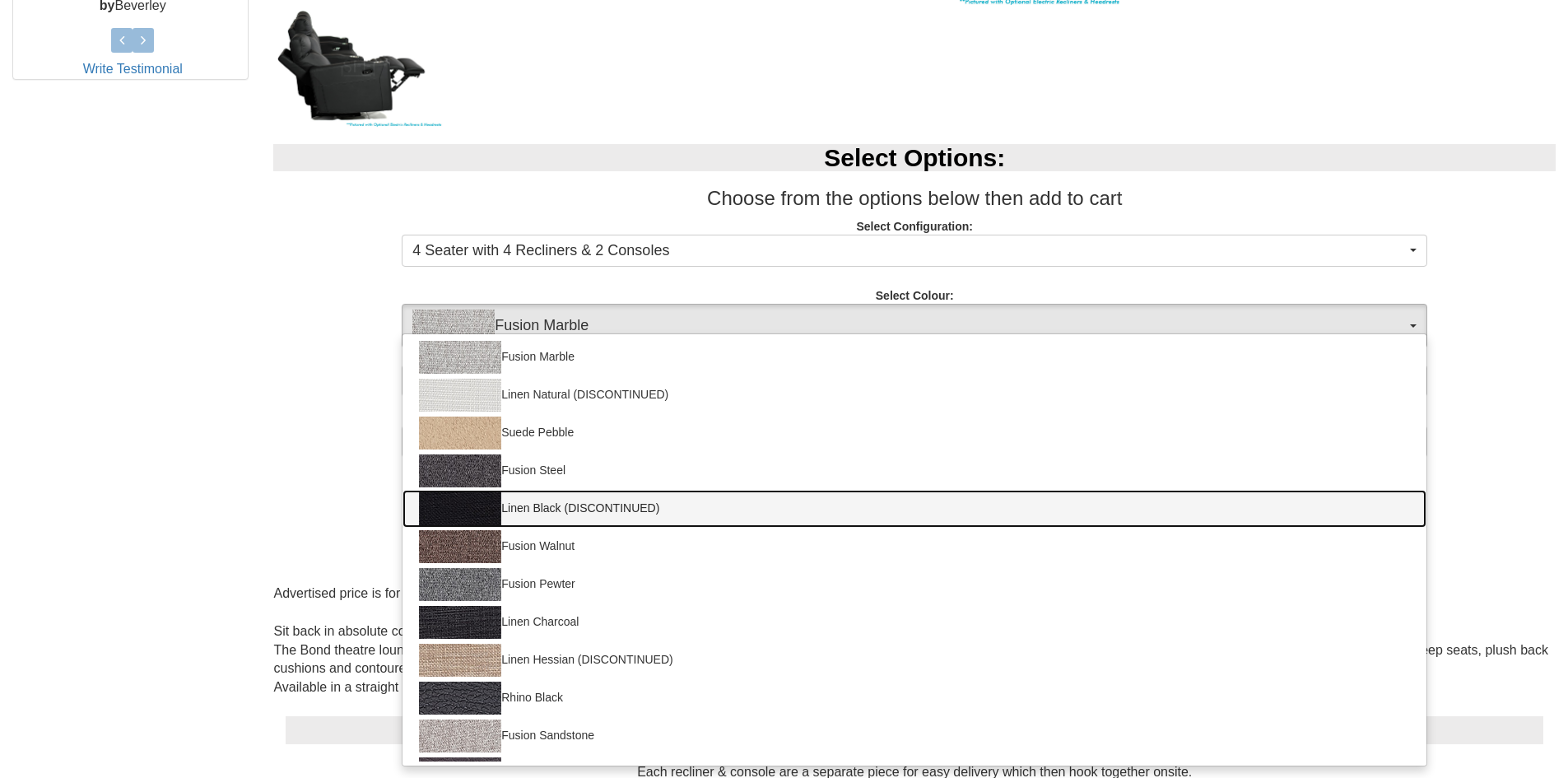
click at [484, 512] on img at bounding box center [459, 509] width 82 height 33
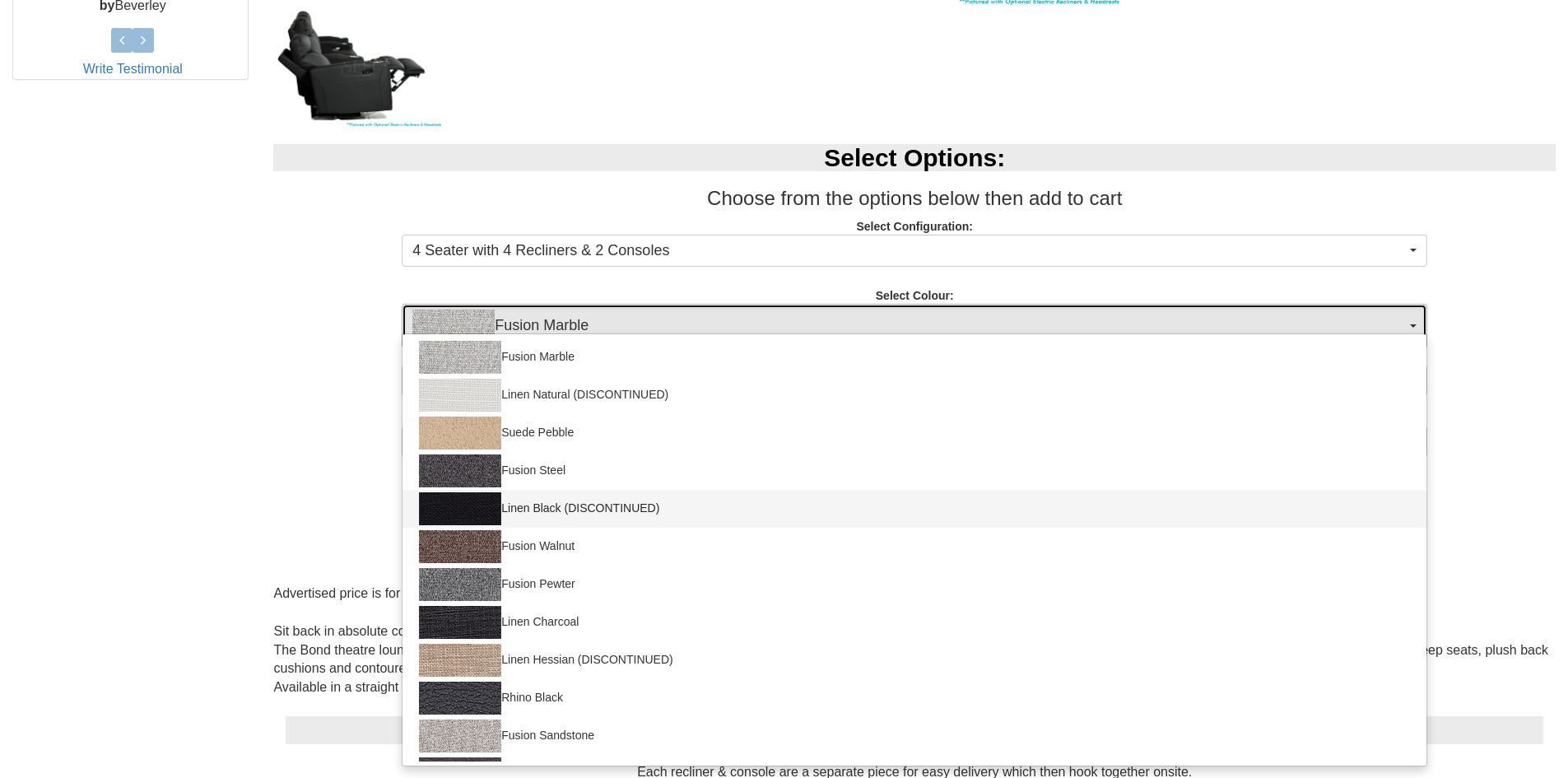
select select "1410"
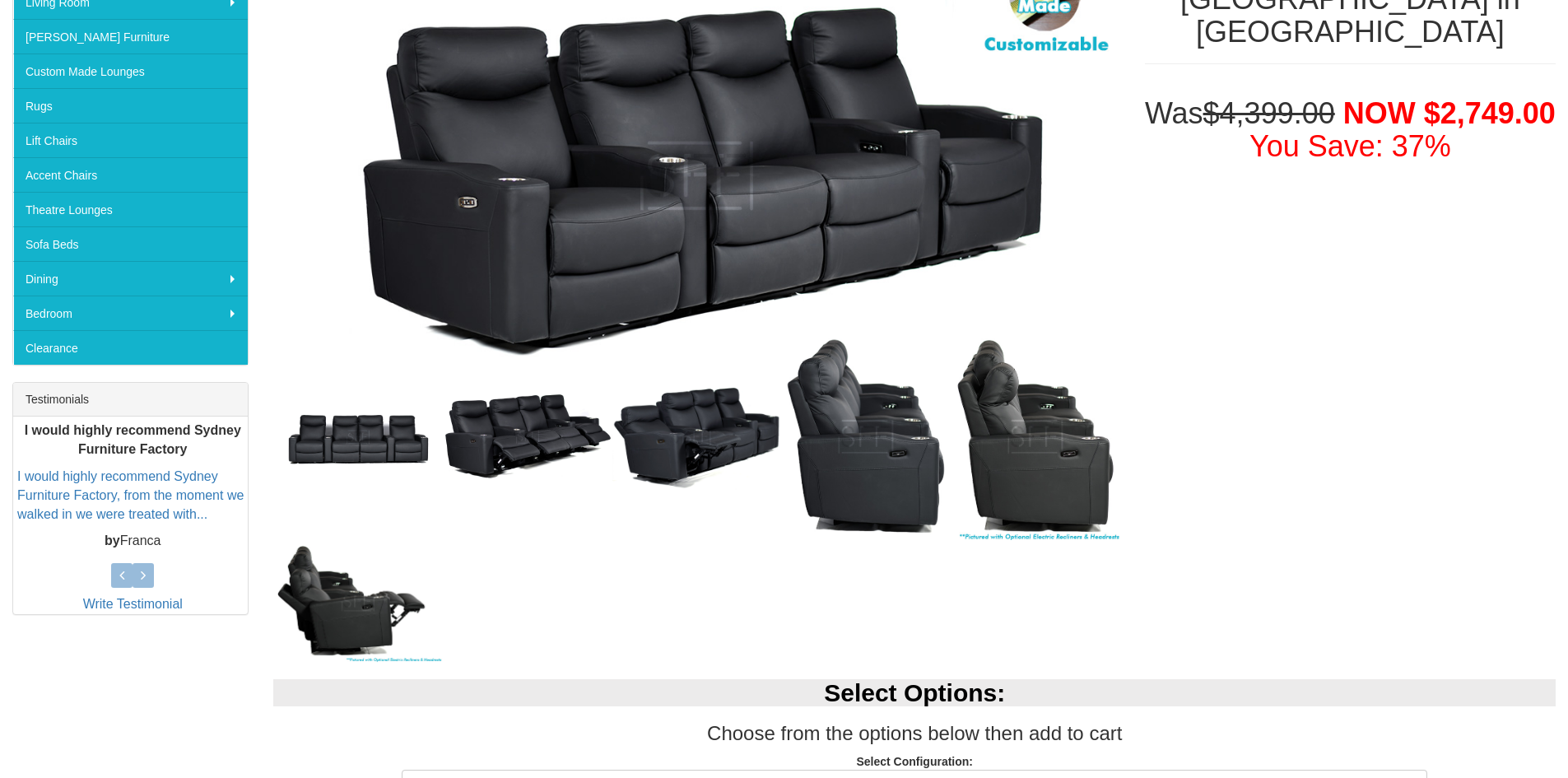
scroll to position [134, 0]
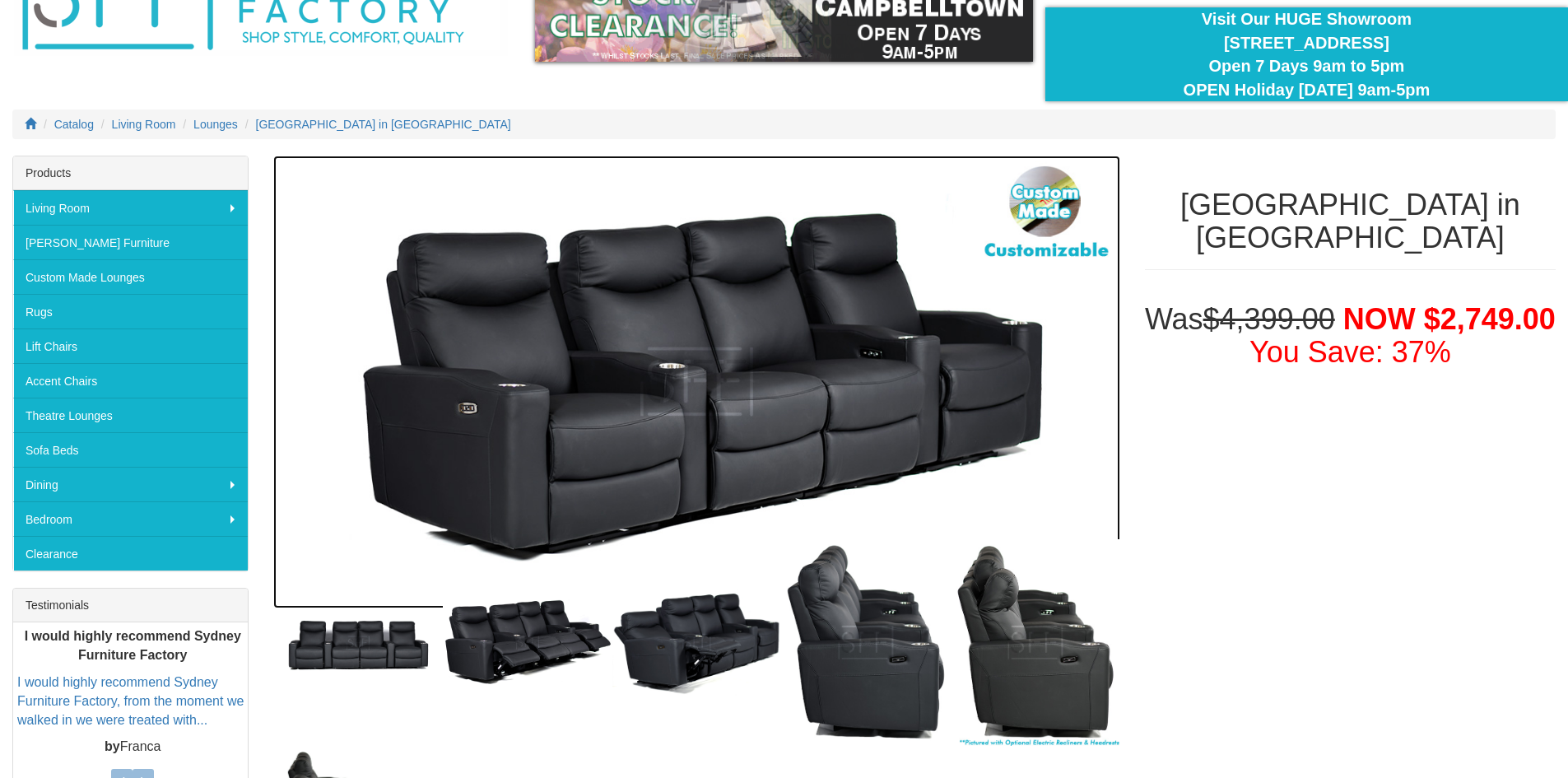
click at [617, 388] on img at bounding box center [696, 381] width 846 height 452
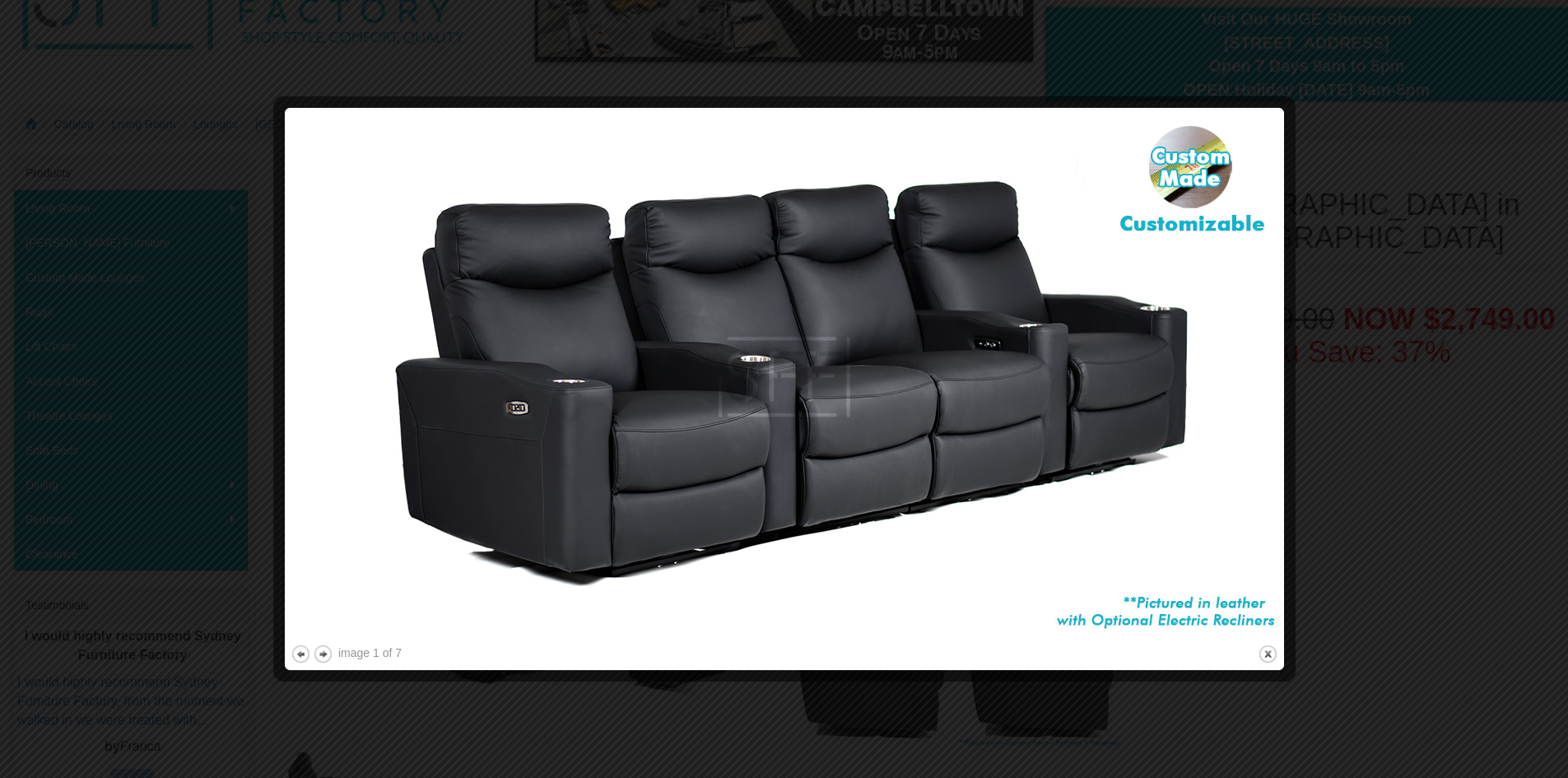
click at [1077, 440] on img at bounding box center [784, 377] width 987 height 528
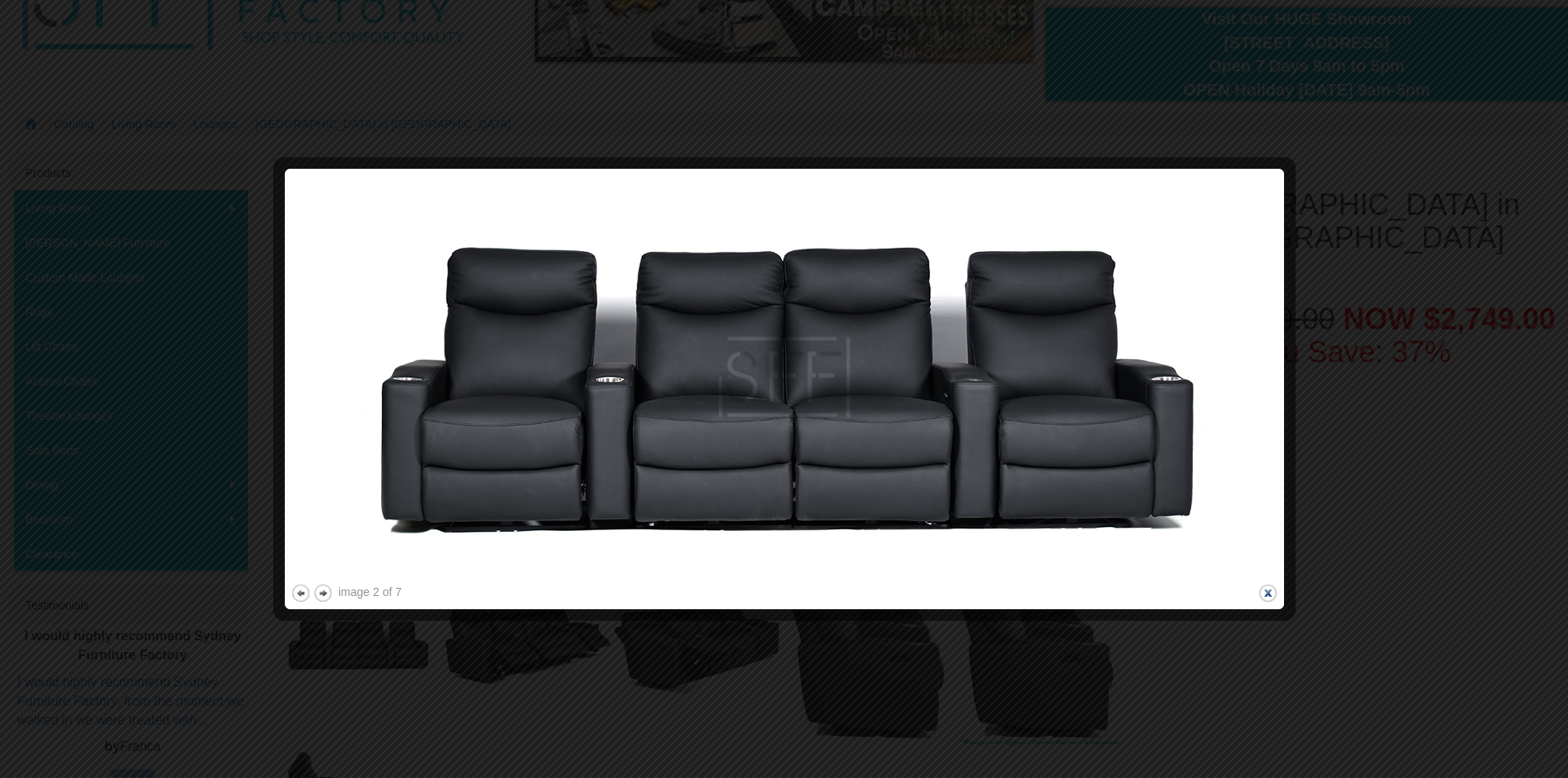
click at [1275, 591] on button "close" at bounding box center [1268, 593] width 20 height 20
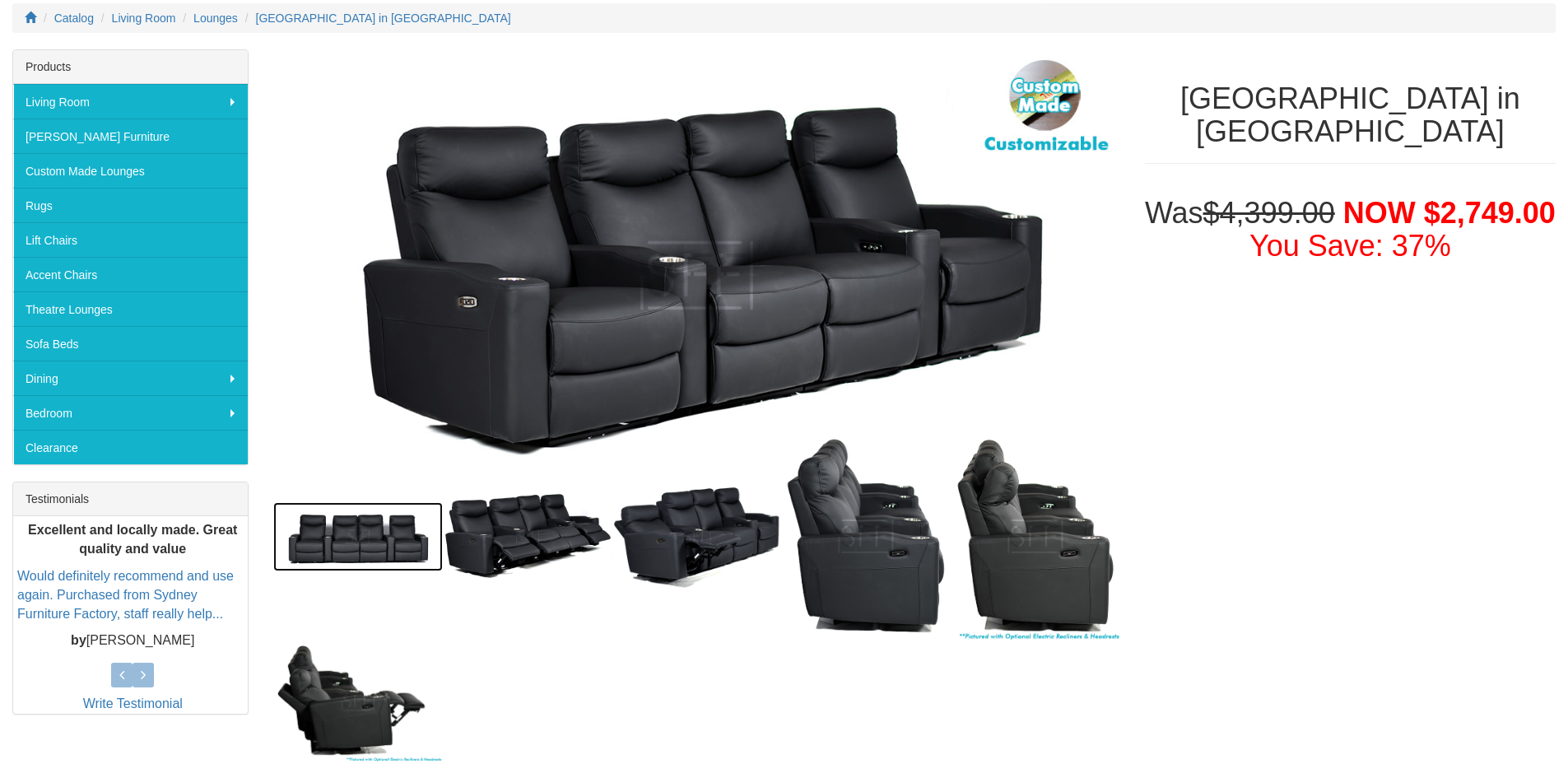
scroll to position [0, 0]
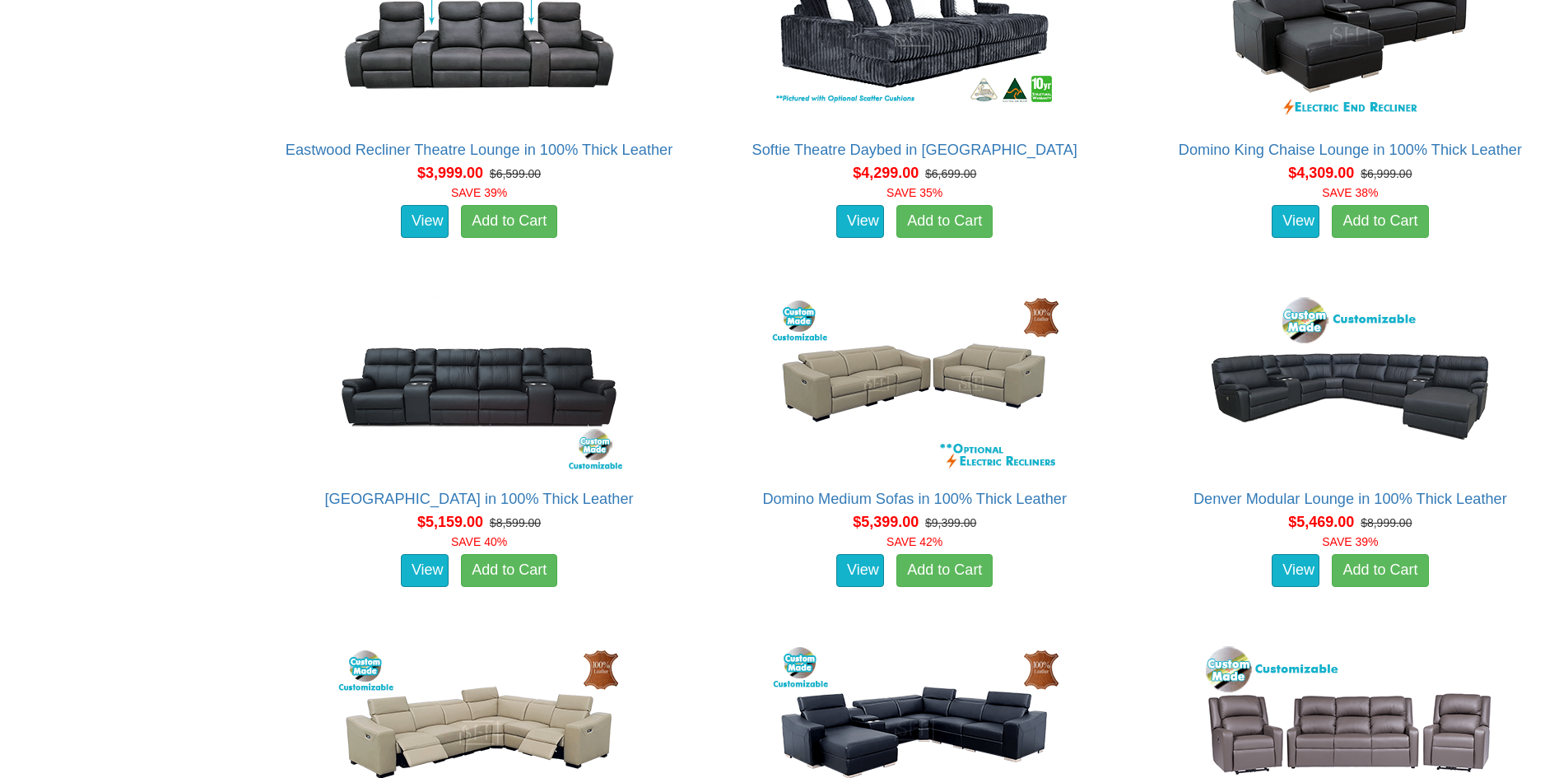
scroll to position [6505, 0]
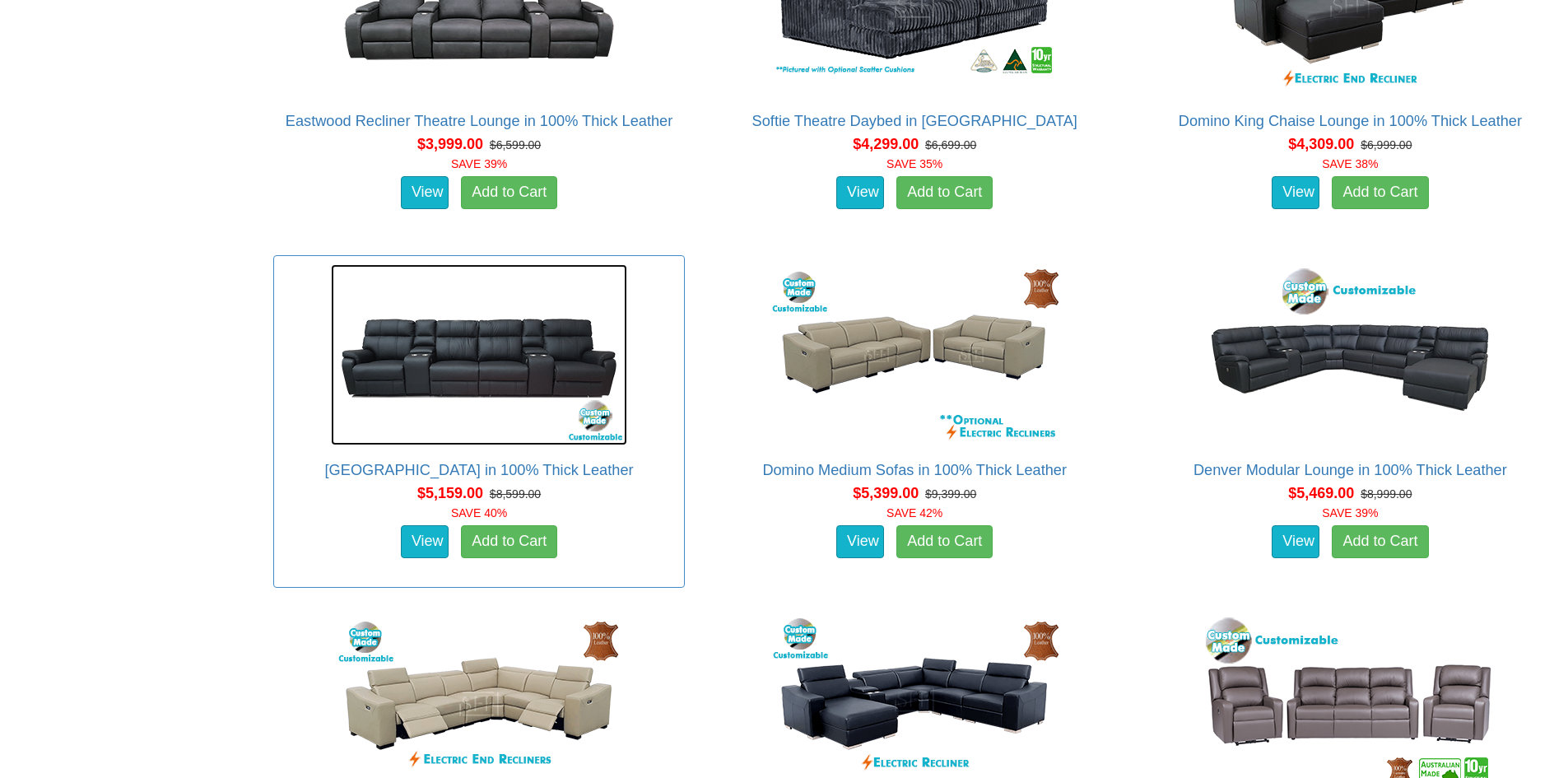
click at [466, 366] on img at bounding box center [479, 355] width 296 height 181
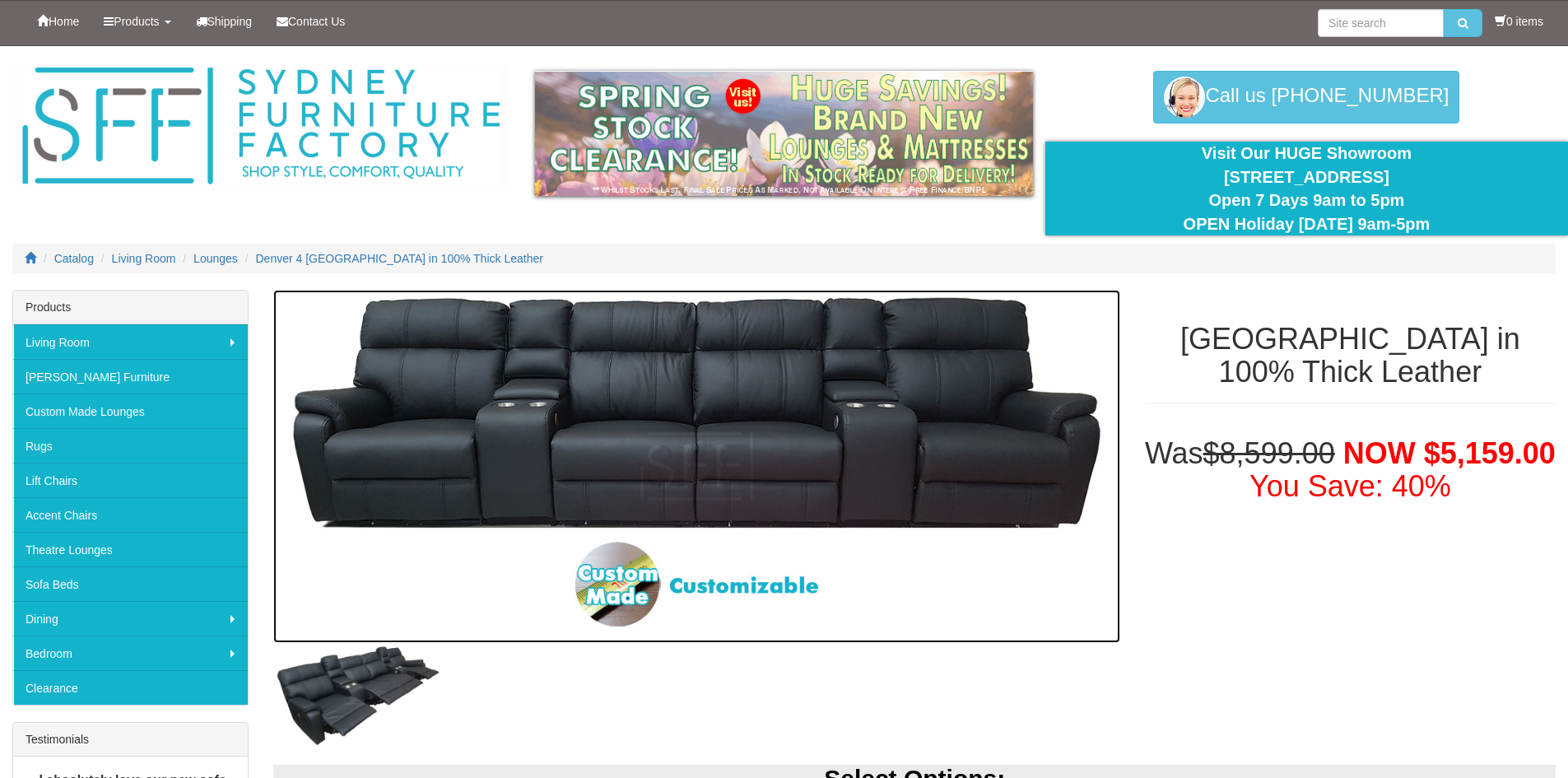
click at [701, 434] on img at bounding box center [696, 465] width 846 height 352
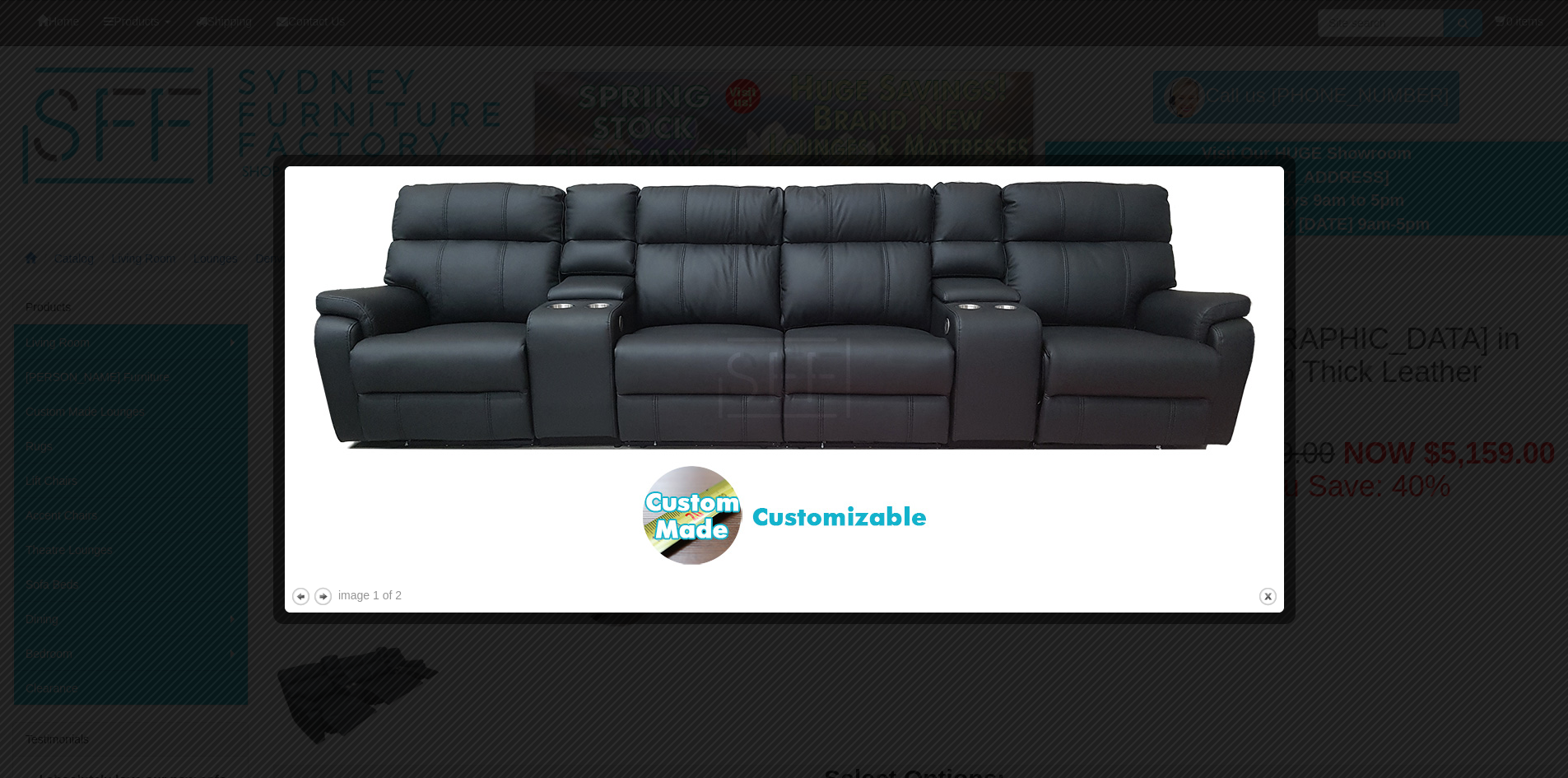
click at [470, 343] on img at bounding box center [784, 377] width 987 height 412
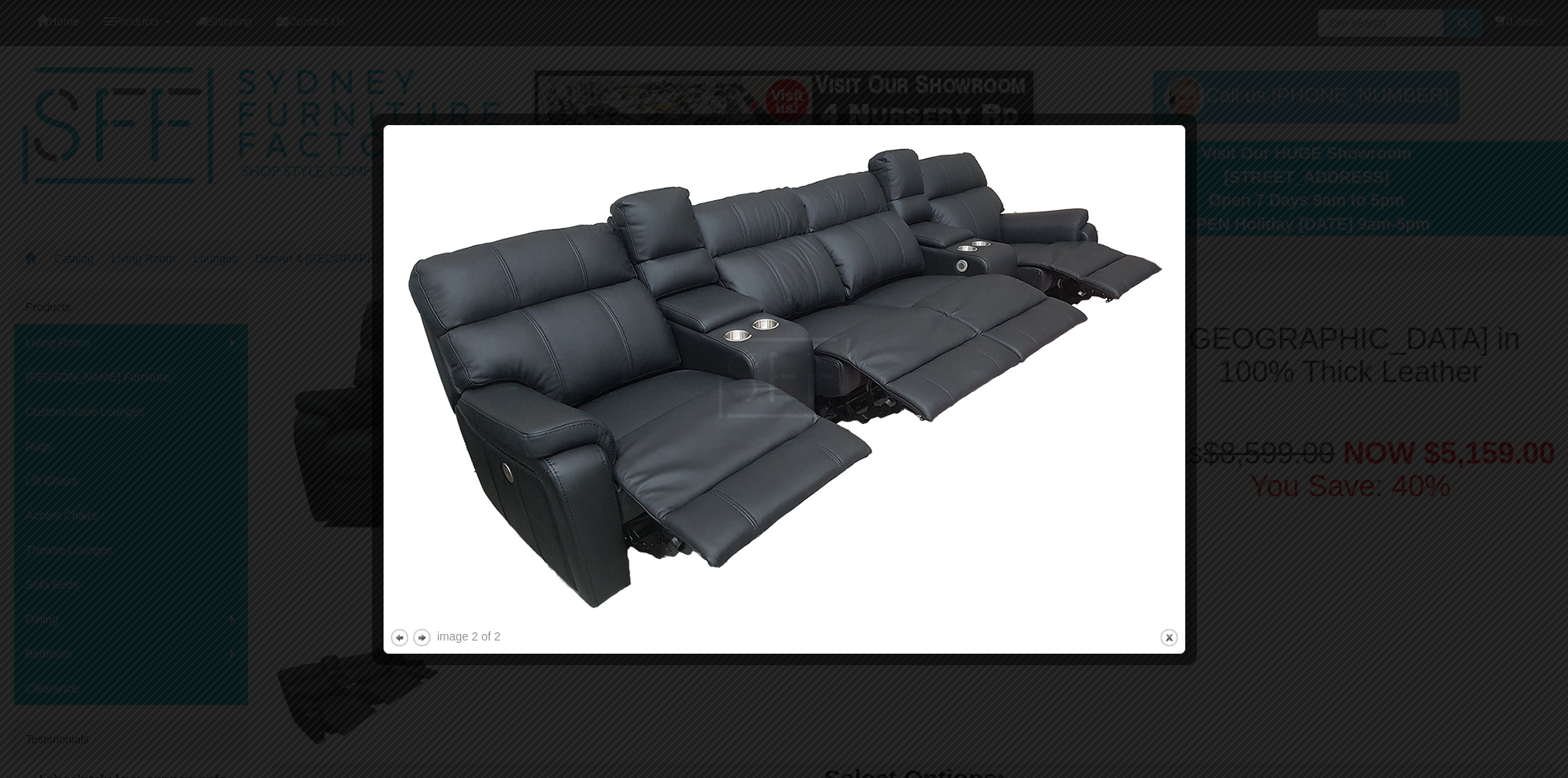
click at [633, 409] on img at bounding box center [784, 378] width 790 height 494
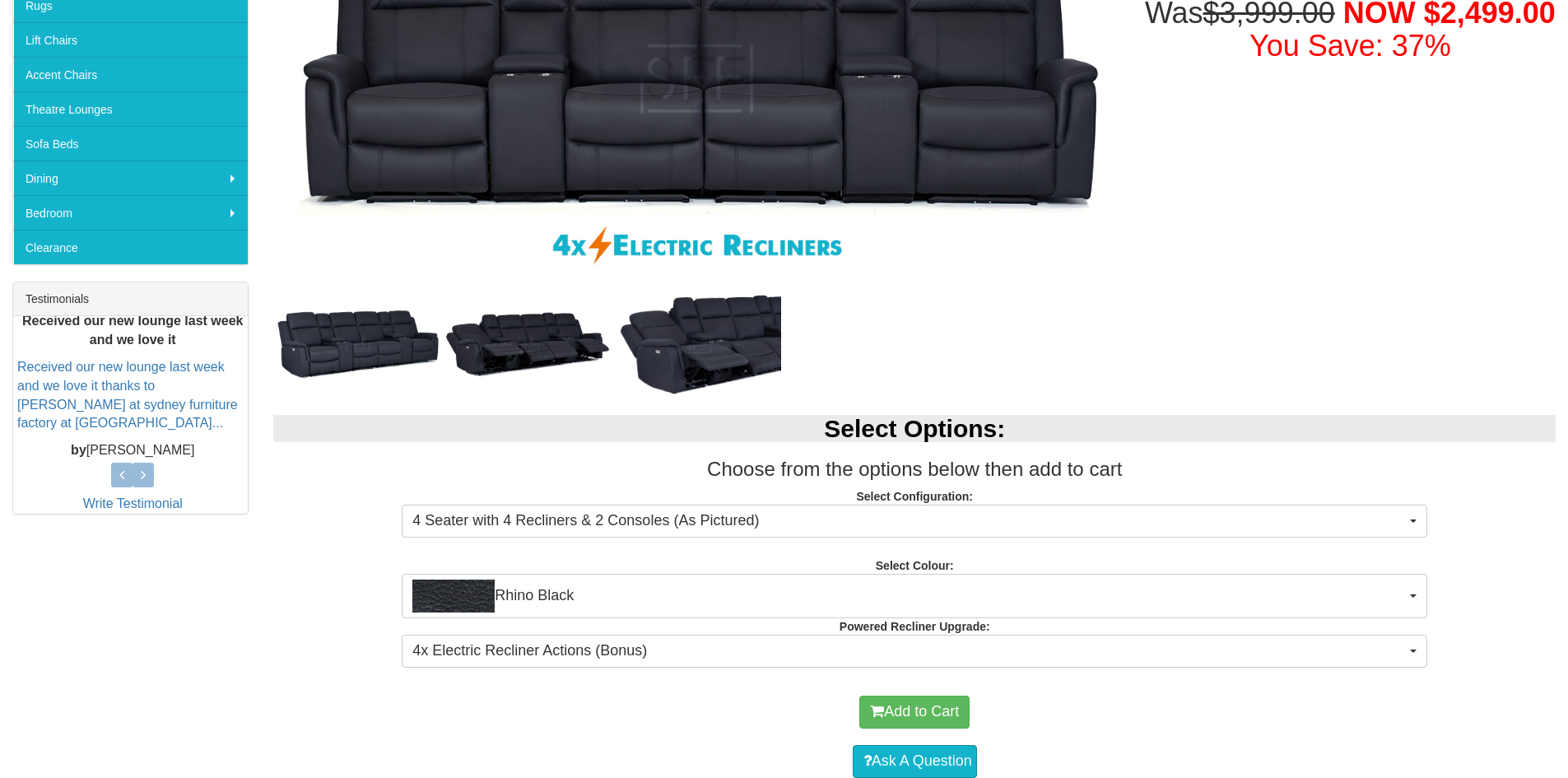
scroll to position [290, 0]
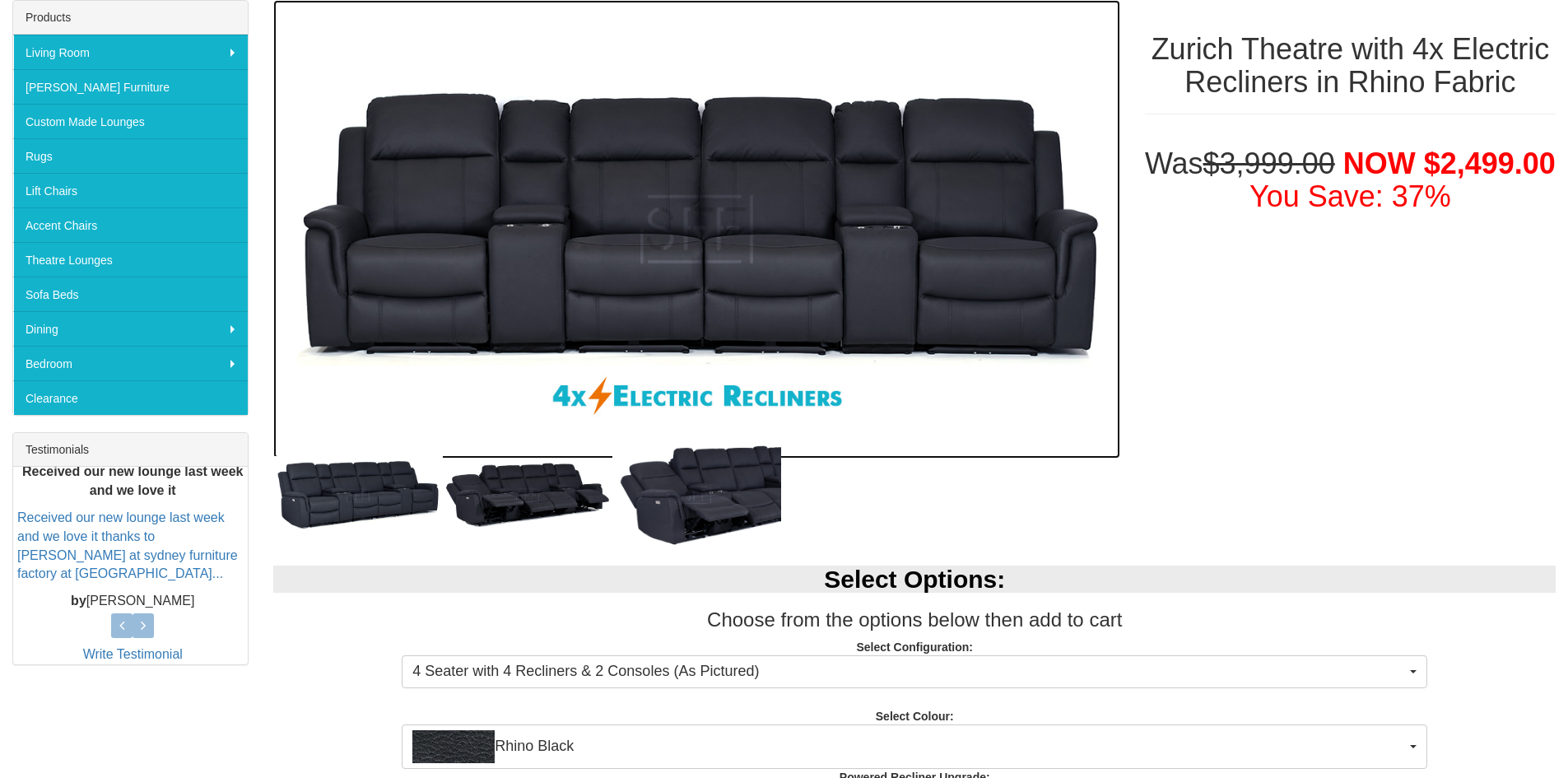
click at [399, 258] on img at bounding box center [696, 229] width 846 height 459
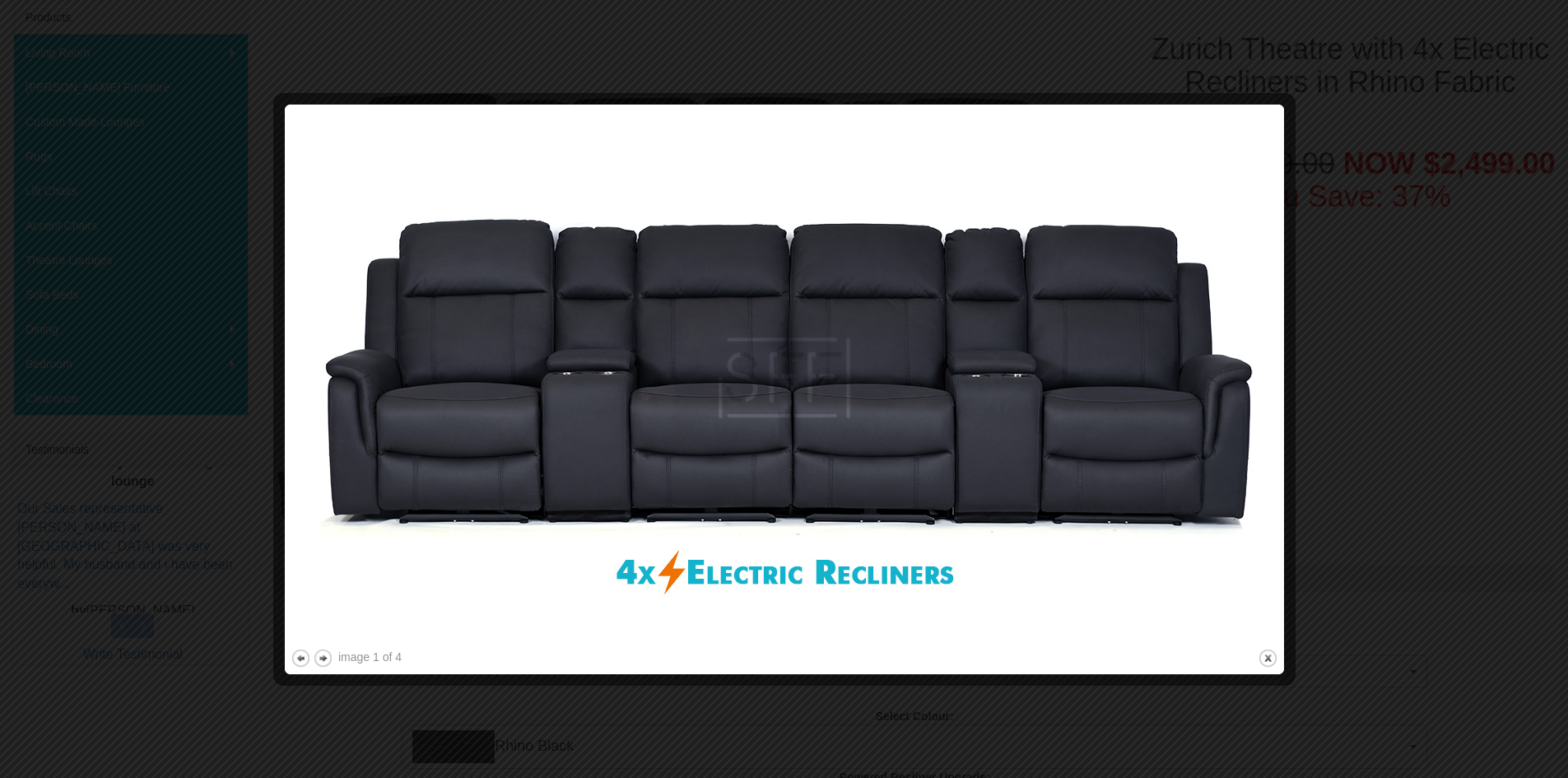
click at [503, 363] on img at bounding box center [784, 377] width 987 height 536
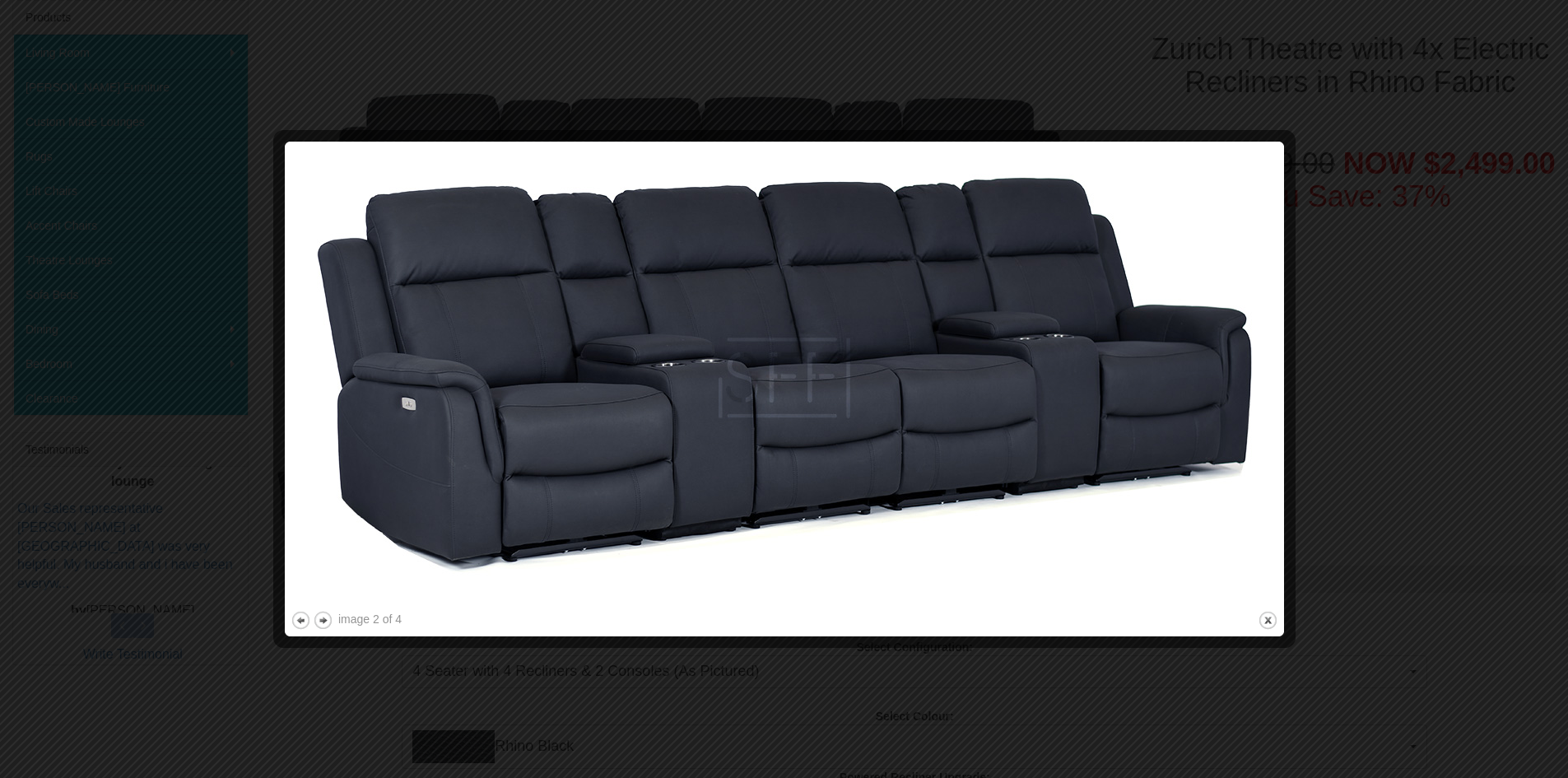
click at [503, 363] on img at bounding box center [784, 377] width 987 height 461
click at [503, 363] on div "image 2 of 4 previous next close" at bounding box center [784, 389] width 987 height 484
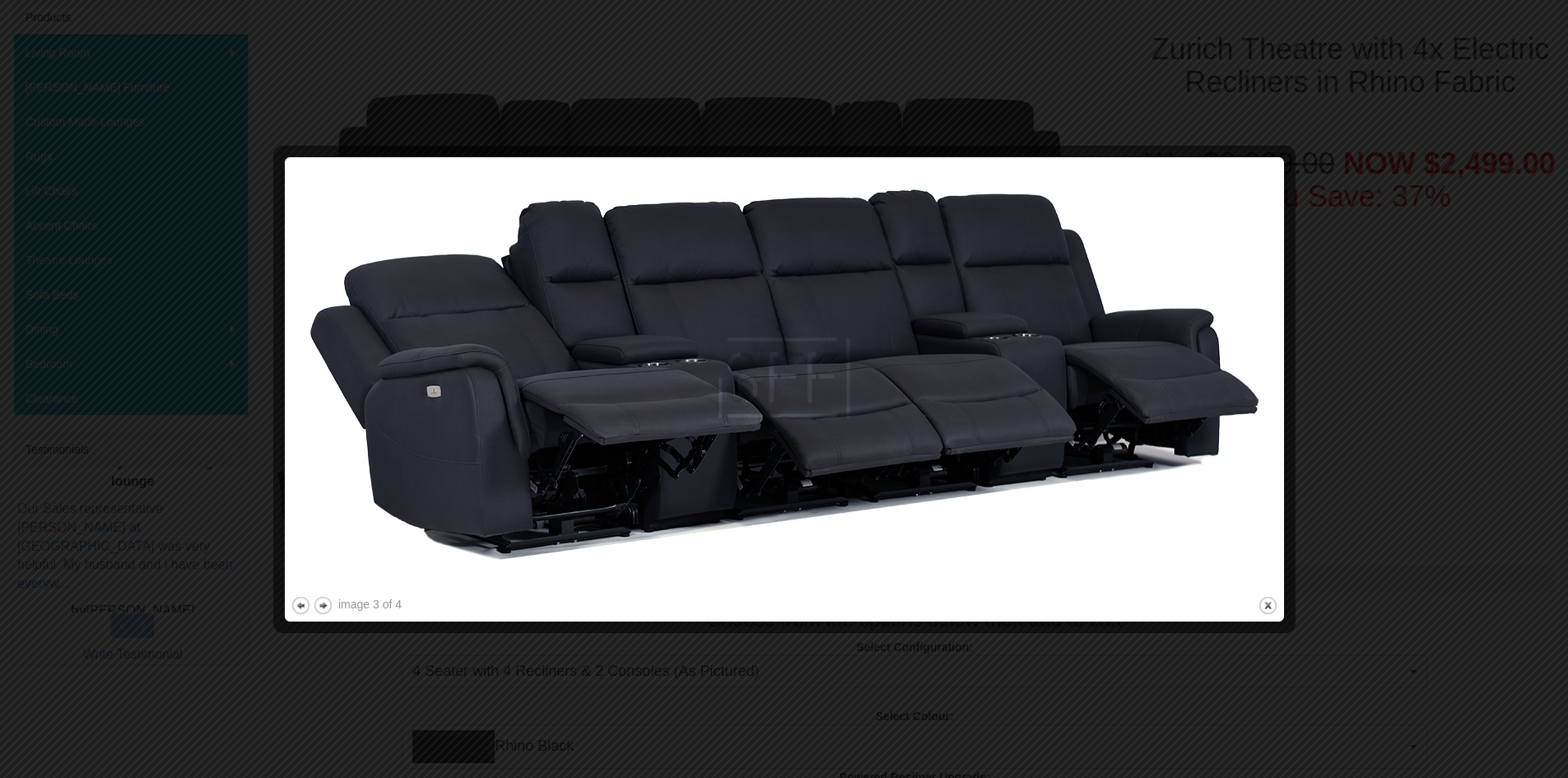
click at [640, 413] on img at bounding box center [784, 377] width 987 height 430
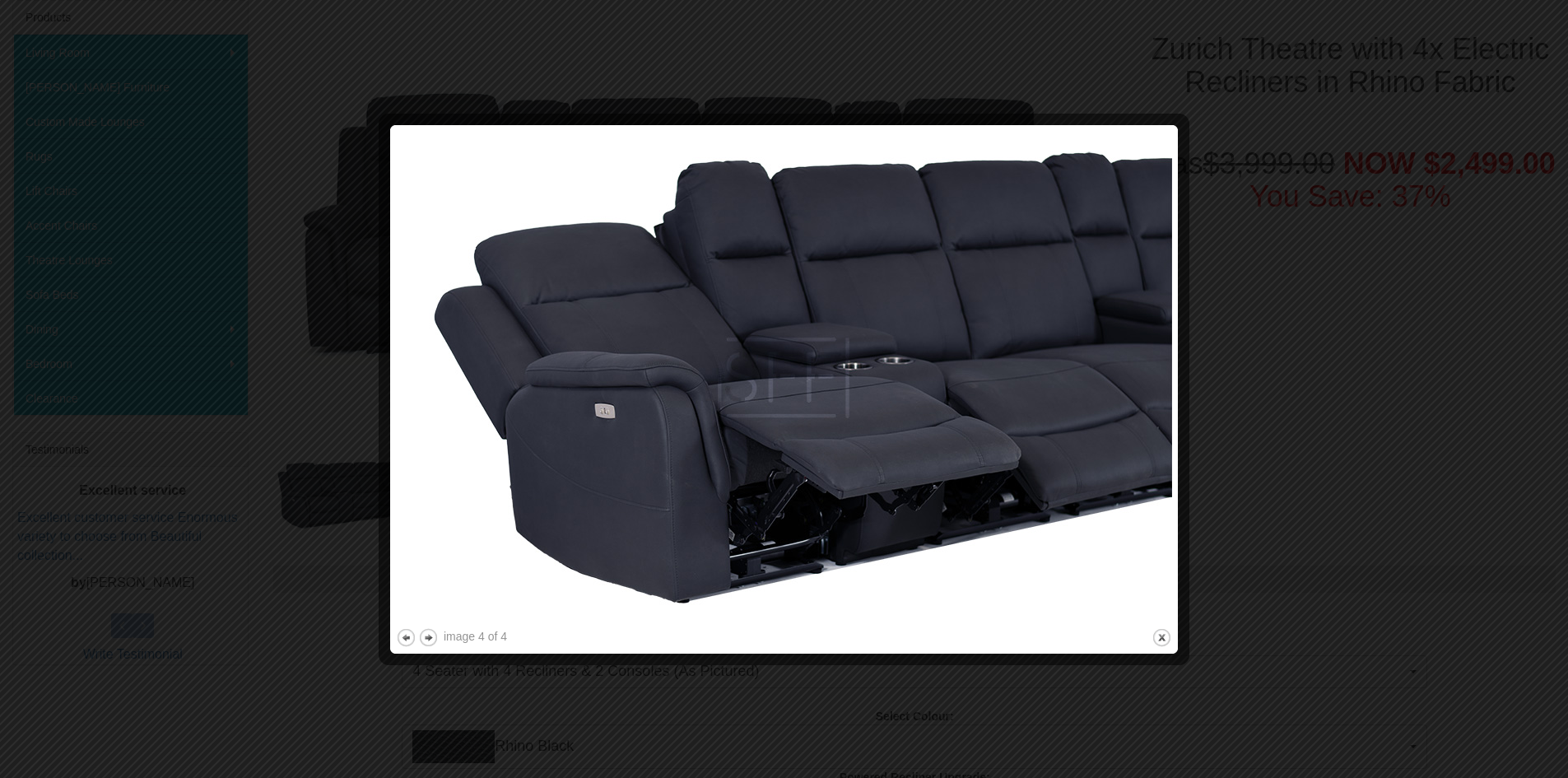
click at [792, 401] on img at bounding box center [783, 378] width 776 height 494
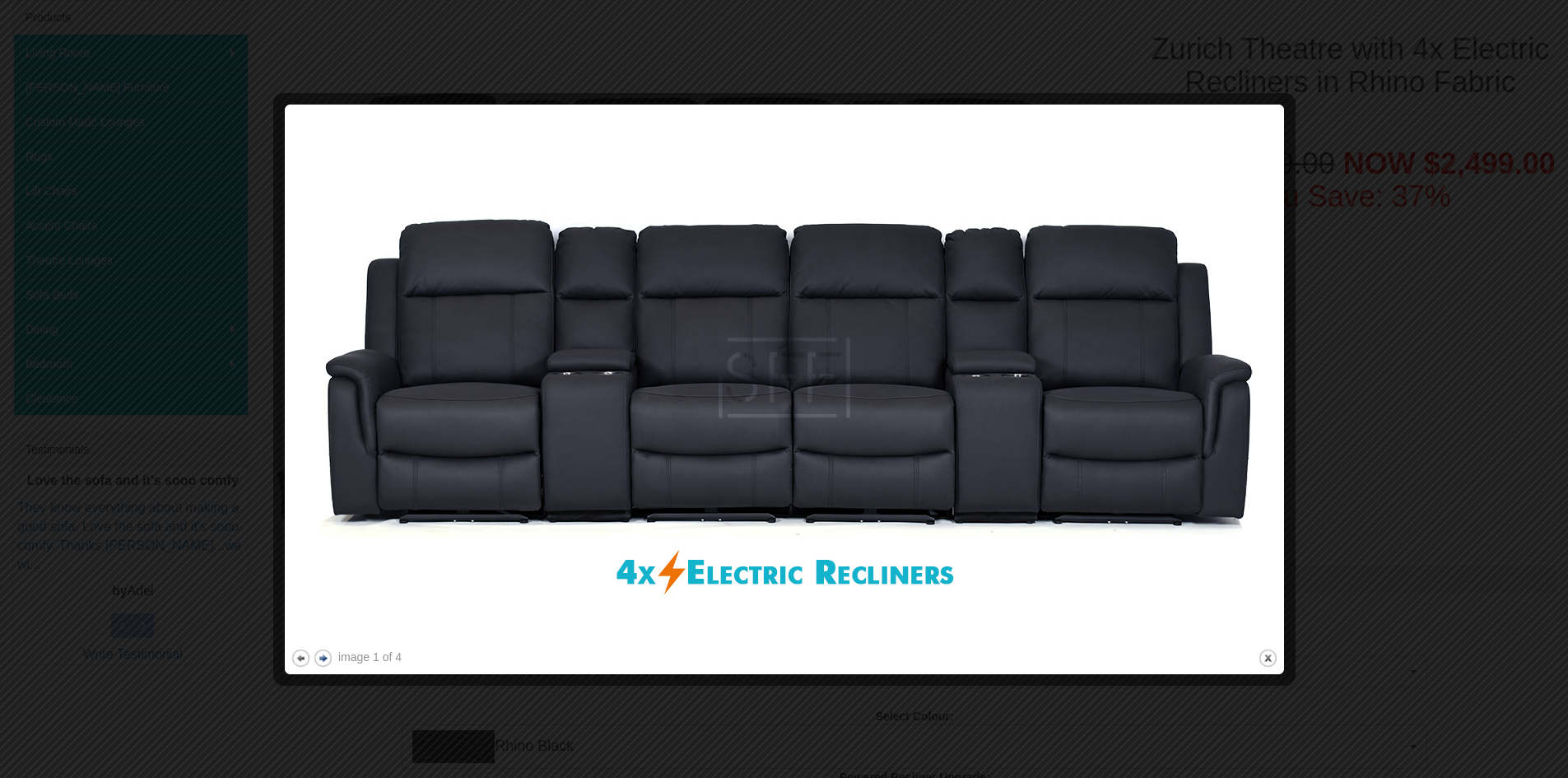
click at [324, 651] on button "next" at bounding box center [323, 659] width 20 height 20
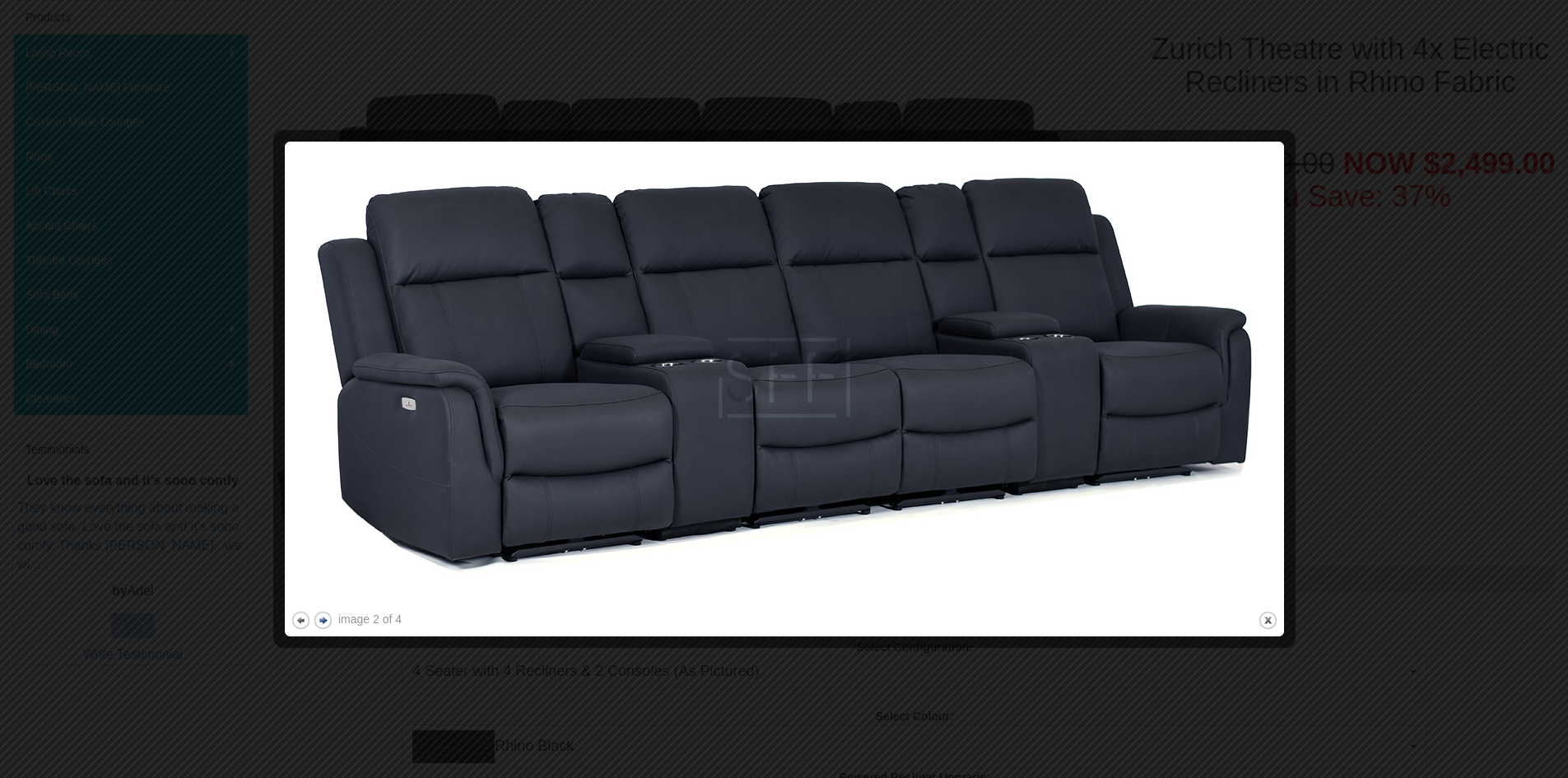
click at [324, 651] on div at bounding box center [784, 389] width 1568 height 778
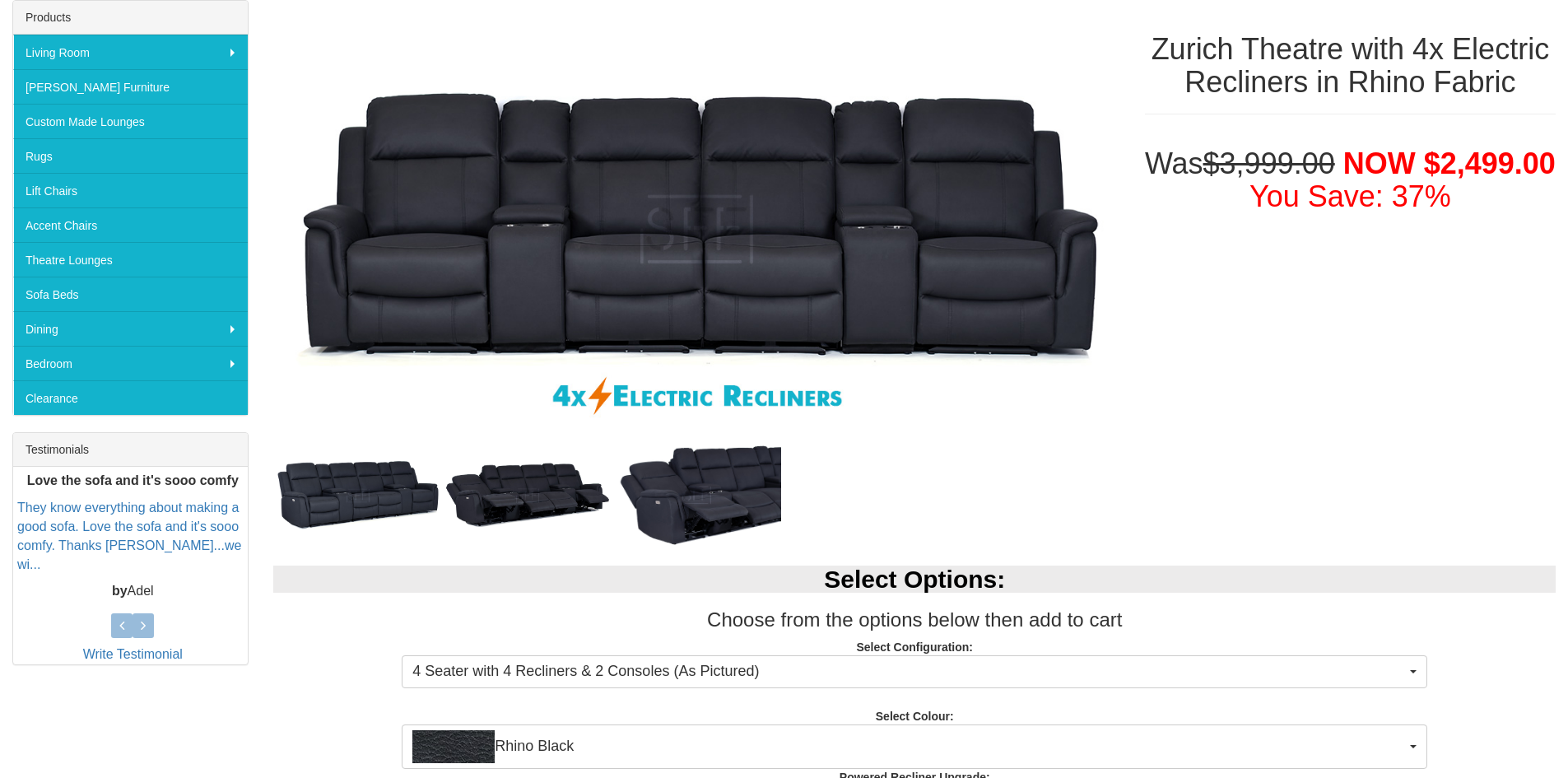
click at [324, 651] on p "Select Configuration: 4 Seater with 4 Recliners & 2 Consoles (As Pictured) 4 Se…" at bounding box center [914, 661] width 1282 height 44
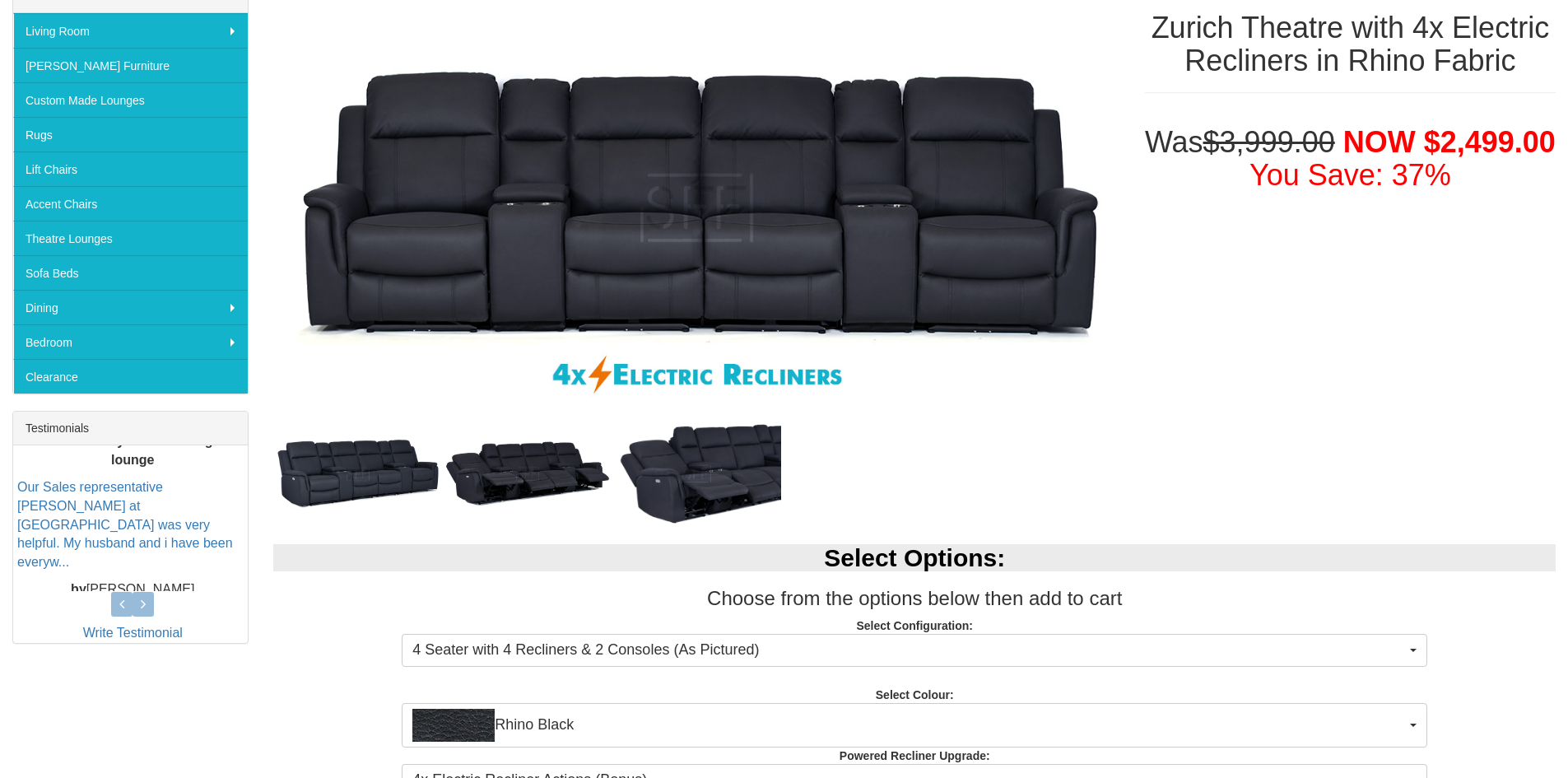
scroll to position [0, 0]
